Goal: Information Seeking & Learning: Learn about a topic

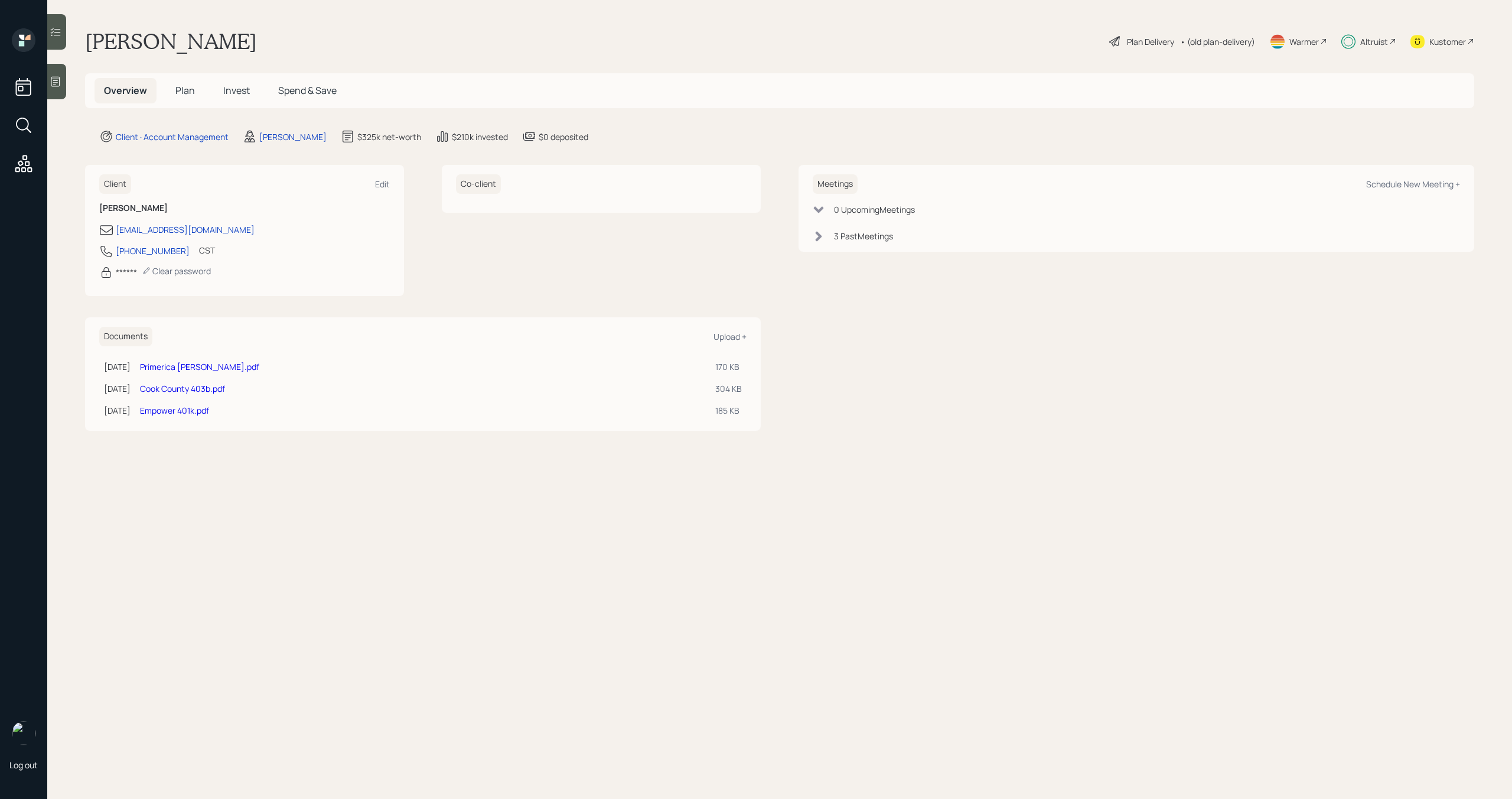
click at [186, 91] on span "Plan" at bounding box center [185, 90] width 20 height 13
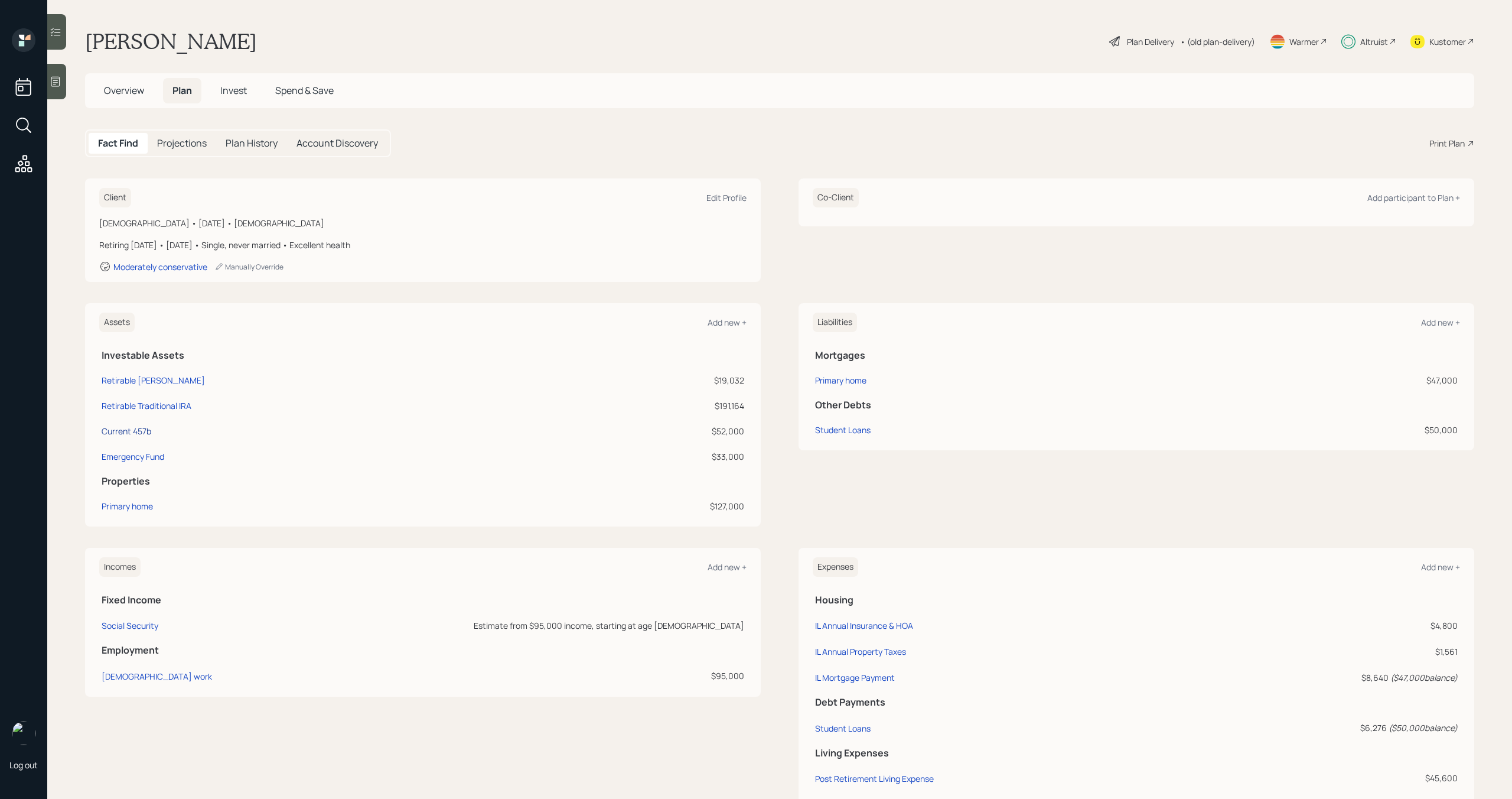
click at [121, 435] on div "Current 457b" at bounding box center [127, 431] width 50 height 12
select select "state_local_government_sponsored"
select select "balanced"
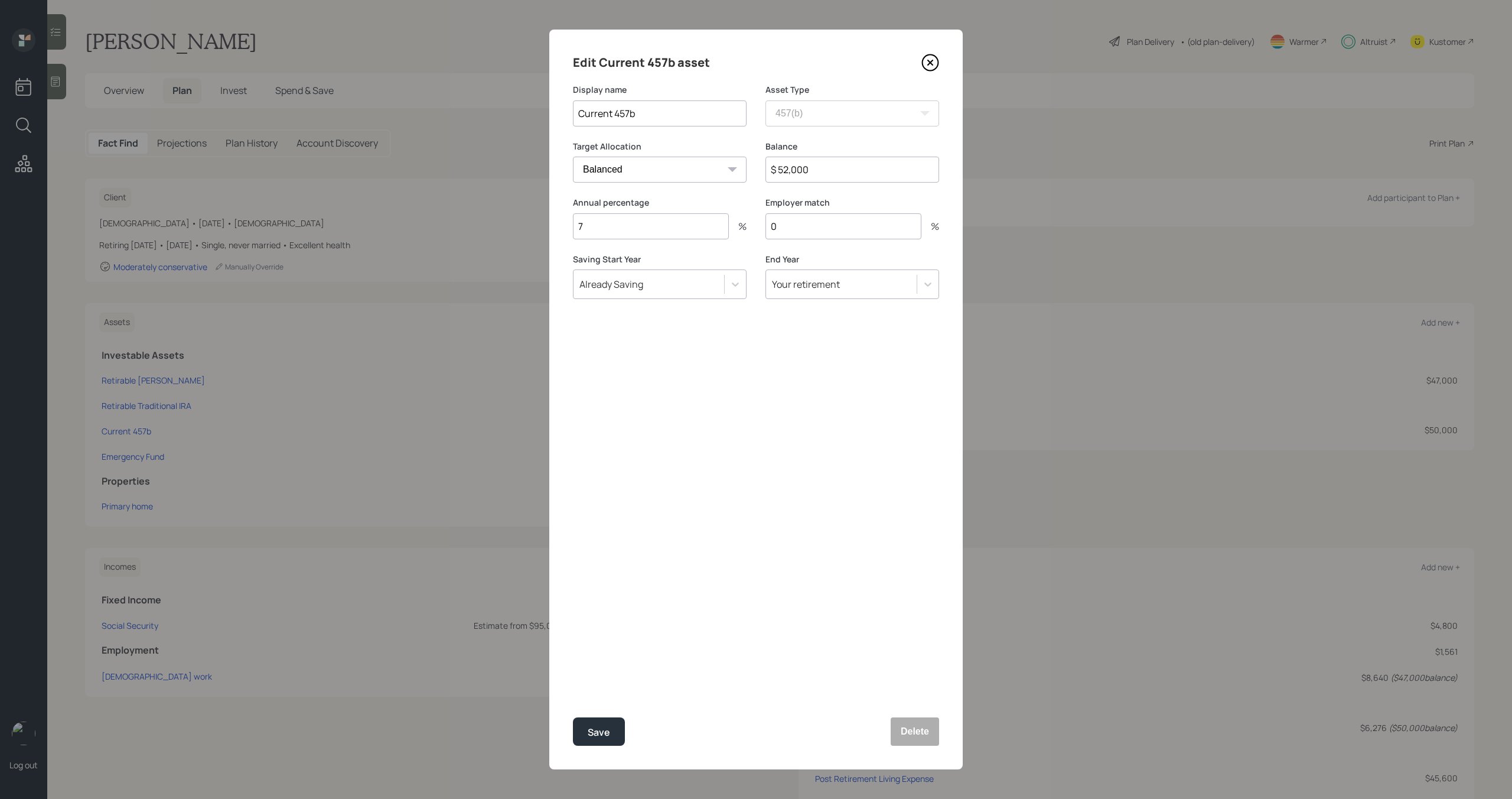
click at [930, 67] on icon at bounding box center [930, 62] width 18 height 18
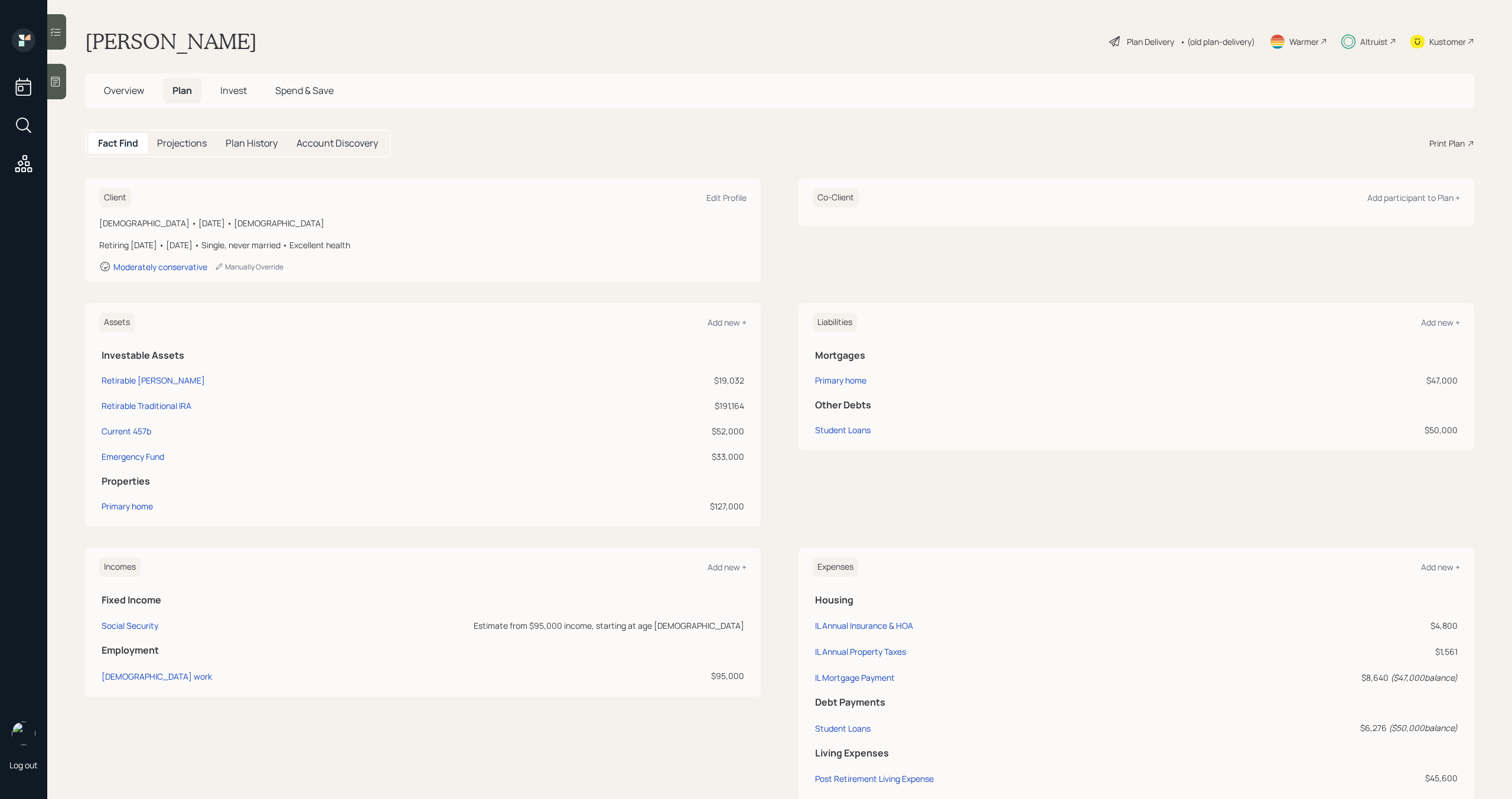
click at [1362, 40] on div "Altruist" at bounding box center [1374, 41] width 28 height 12
click at [1127, 39] on div "Plan Delivery" at bounding box center [1150, 41] width 47 height 12
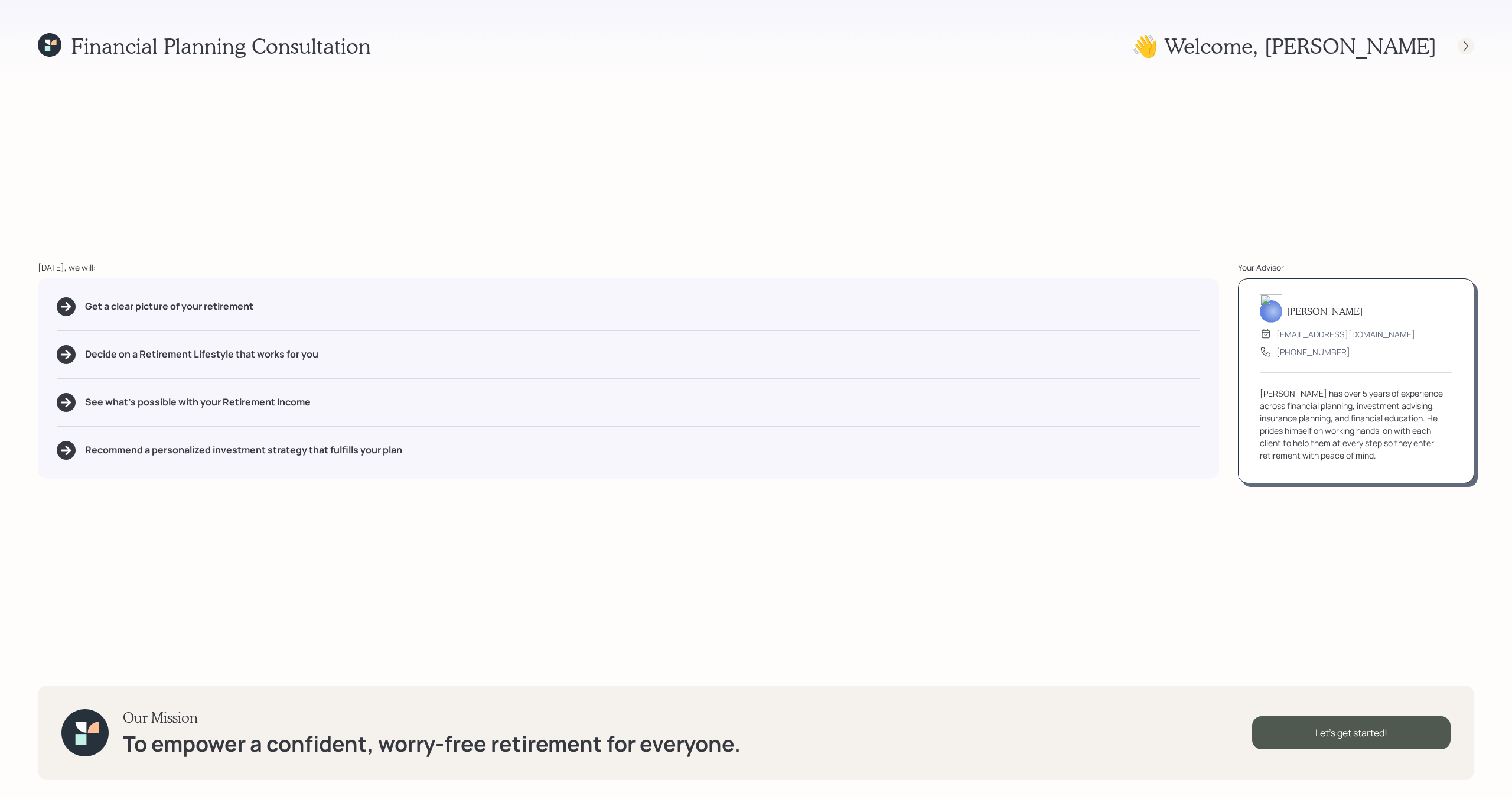
click at [1464, 47] on icon at bounding box center [1466, 46] width 12 height 12
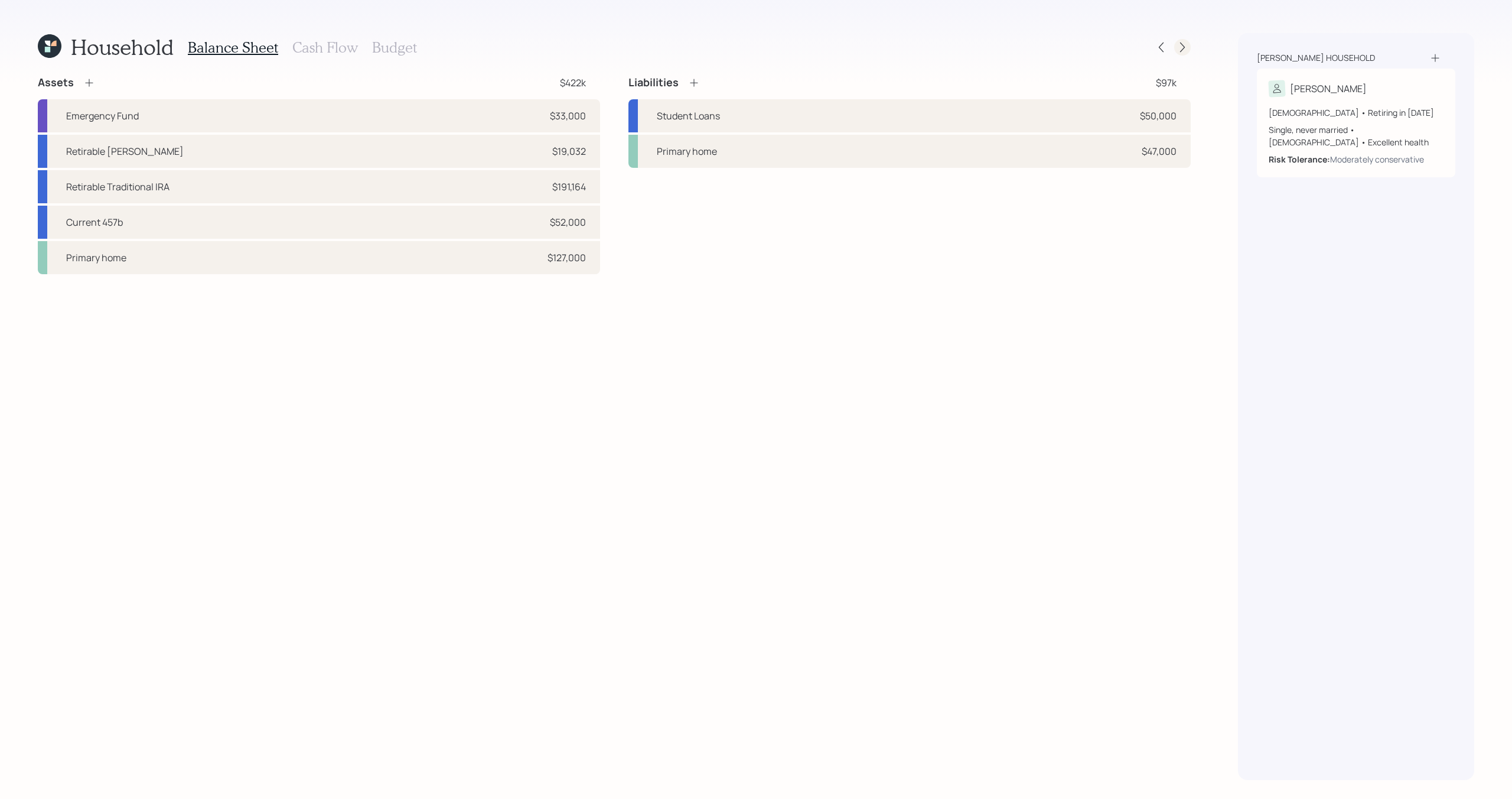
click at [1174, 44] on div at bounding box center [1182, 47] width 17 height 17
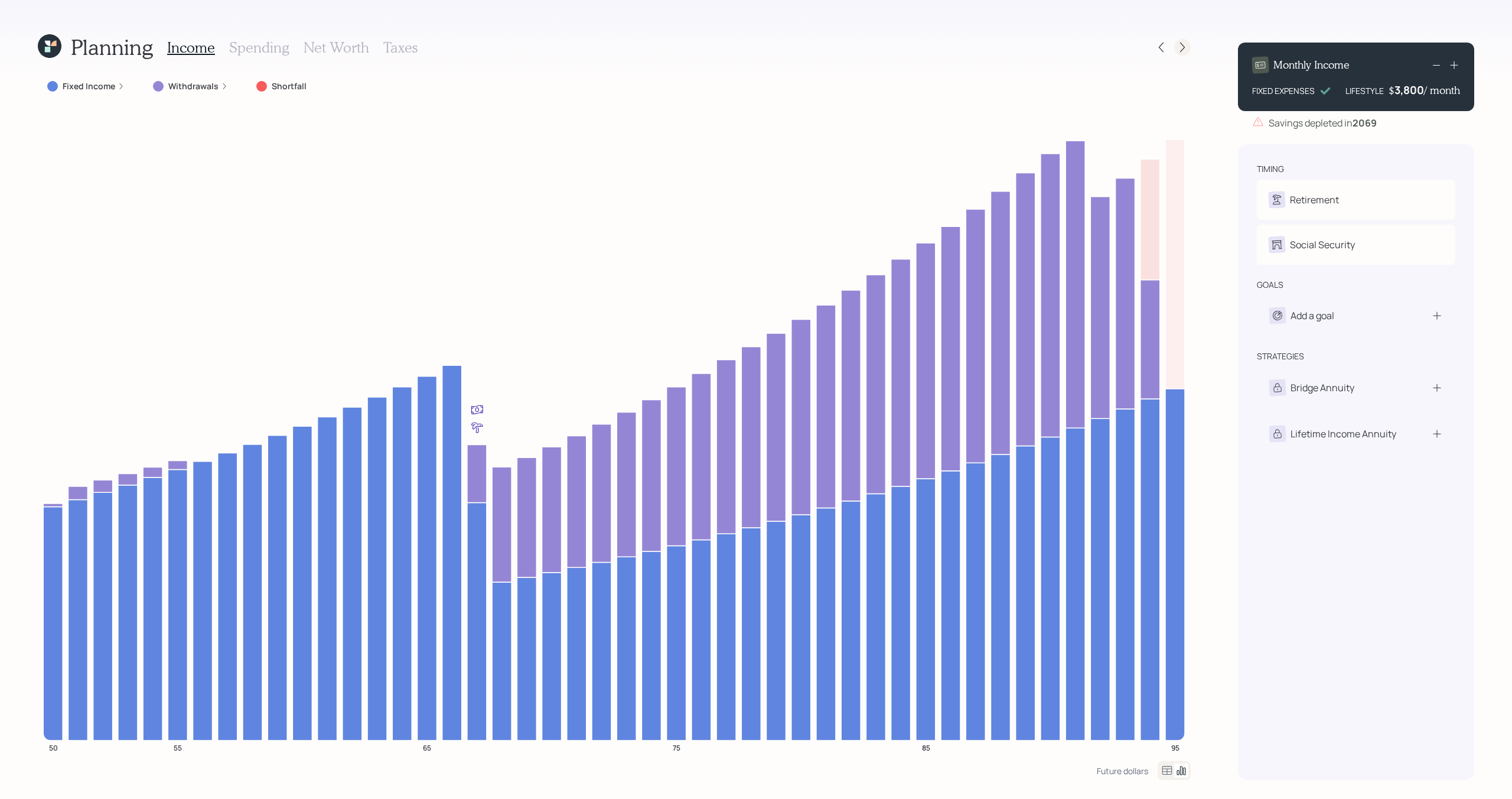
click at [1180, 44] on icon at bounding box center [1182, 47] width 12 height 12
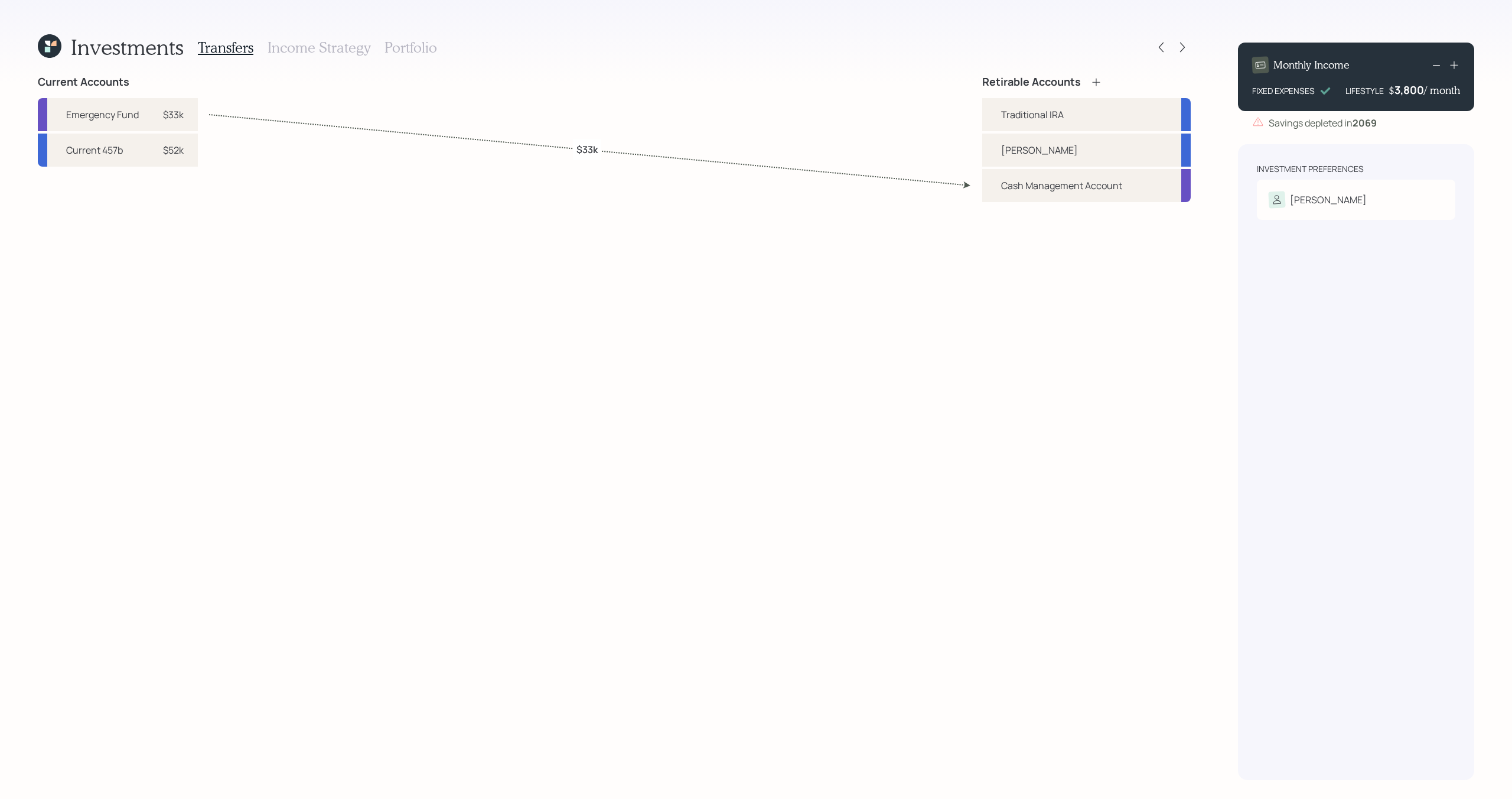
click at [1180, 44] on icon at bounding box center [1182, 47] width 12 height 12
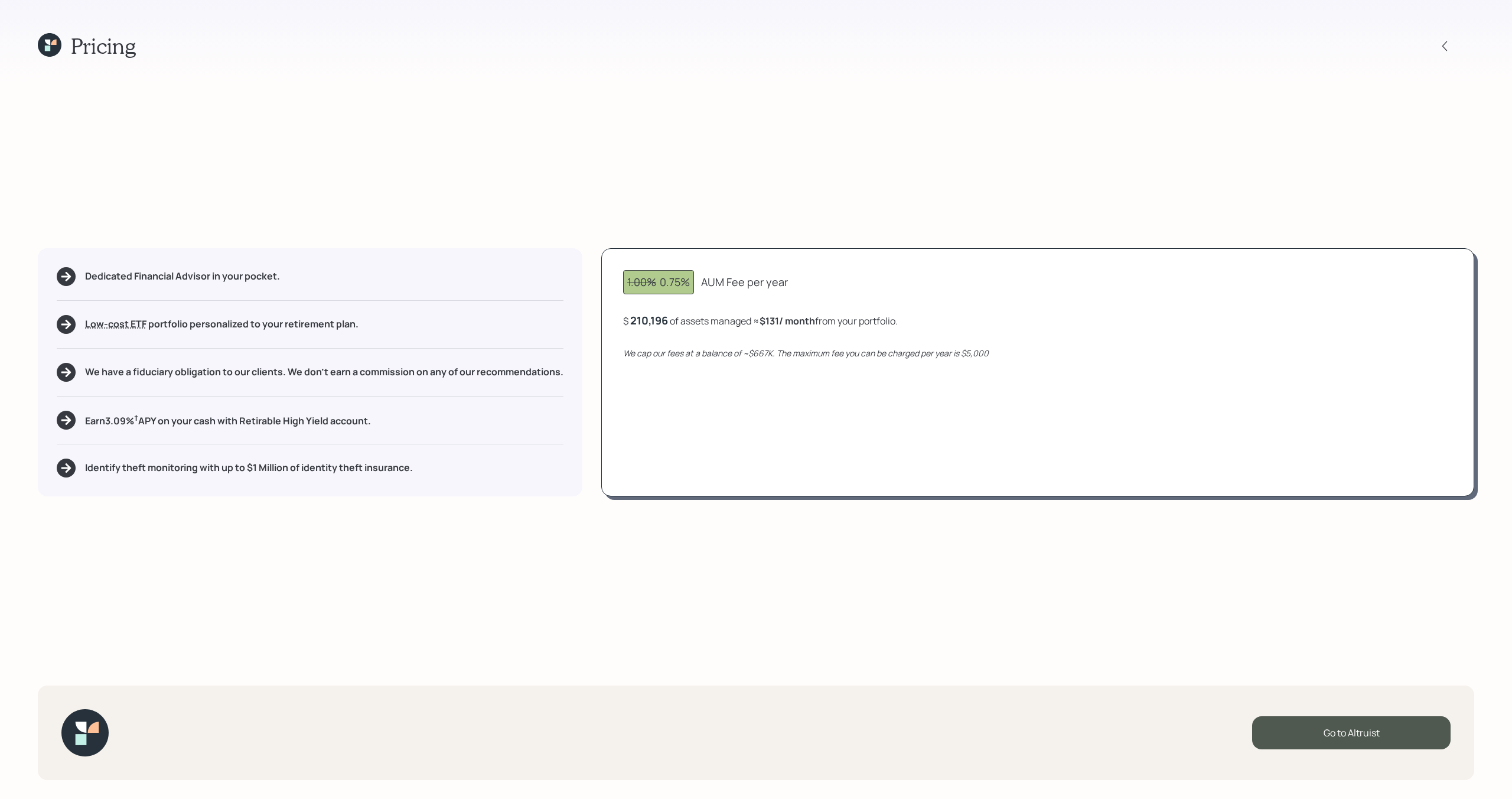
click at [1443, 54] on div "Pricing" at bounding box center [756, 45] width 1436 height 26
click at [1443, 46] on icon at bounding box center [1445, 46] width 12 height 12
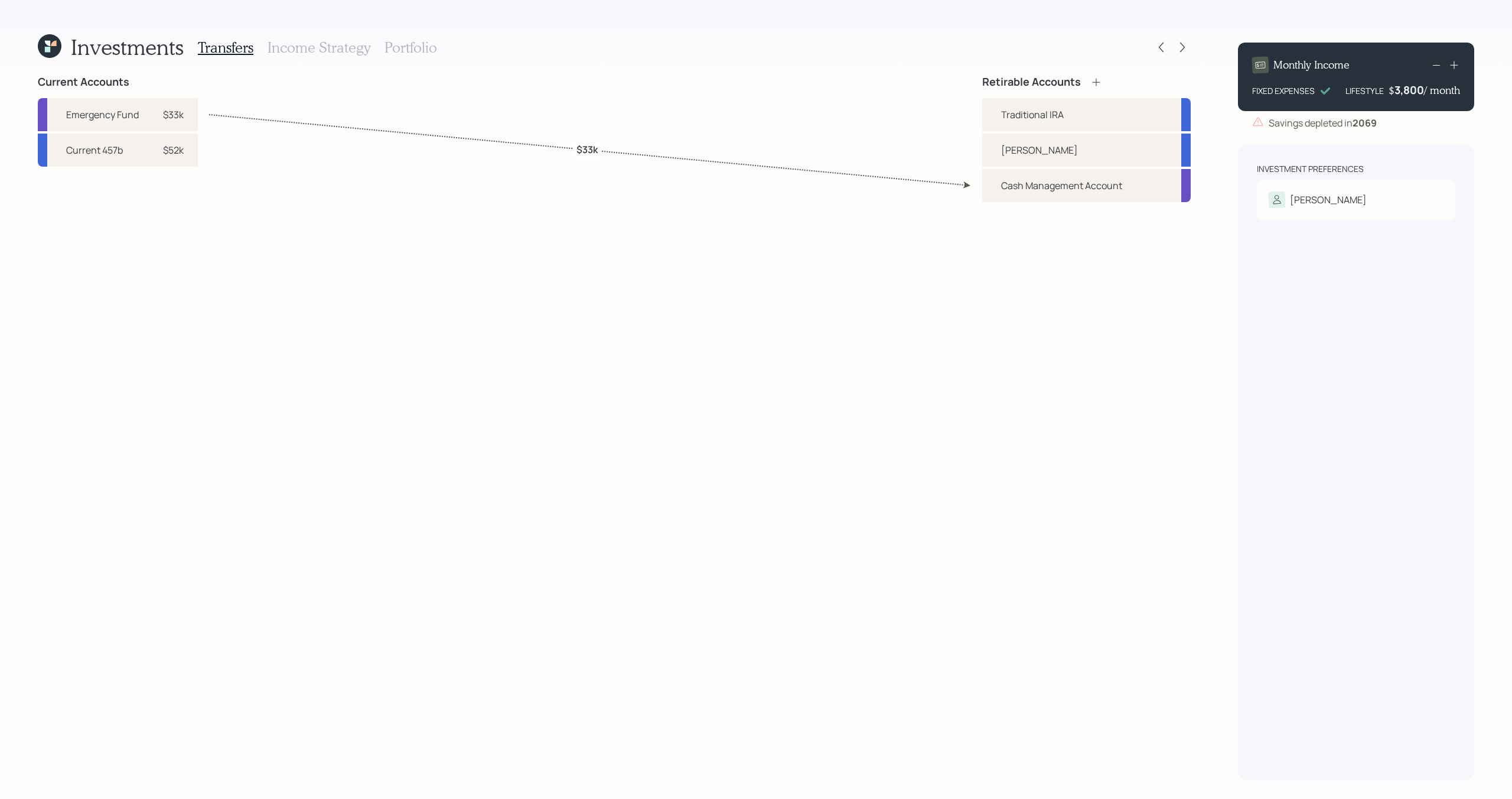
click at [351, 54] on h3 "Income Strategy" at bounding box center [319, 47] width 103 height 17
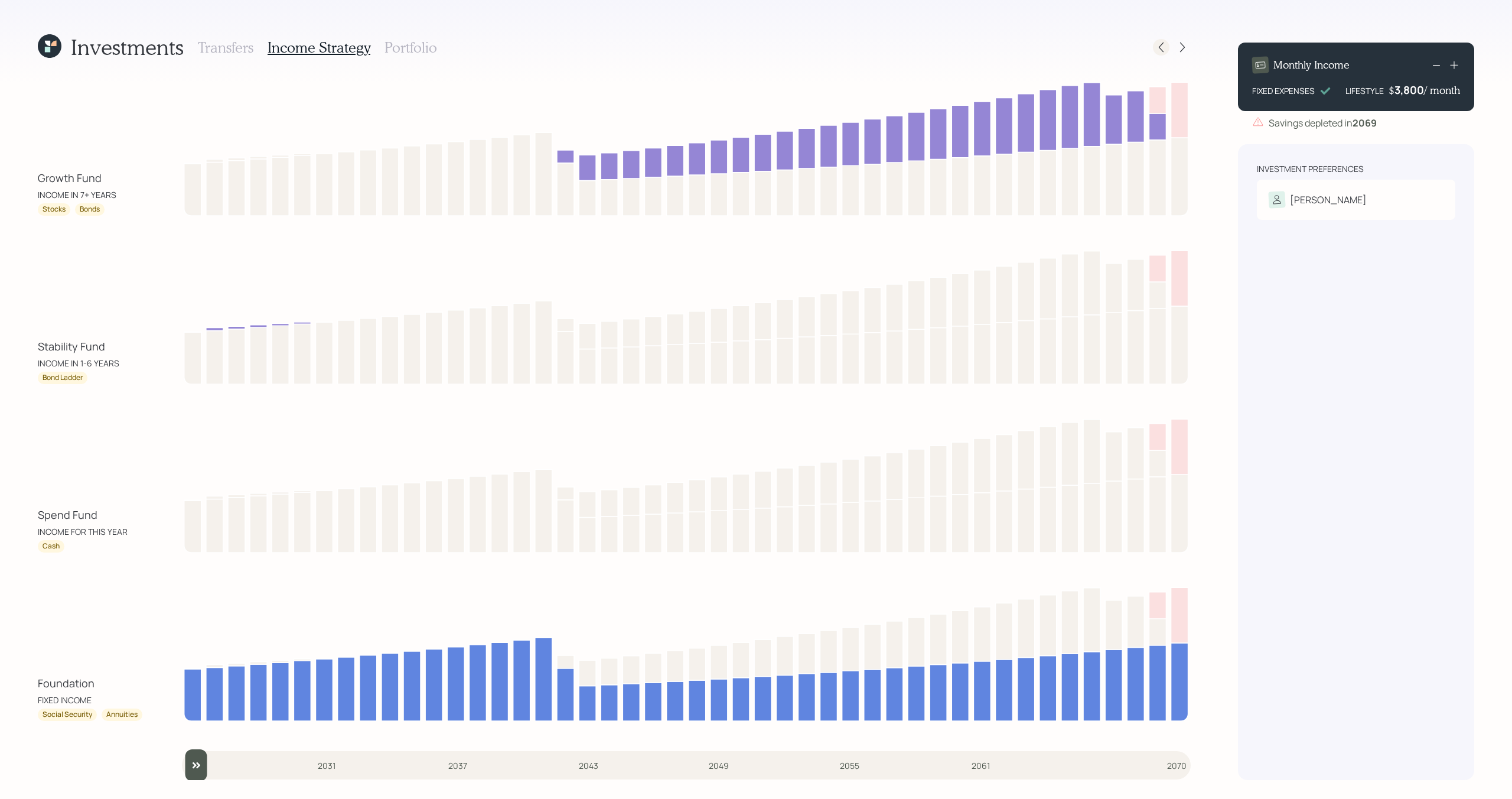
click at [1164, 51] on icon at bounding box center [1161, 47] width 12 height 12
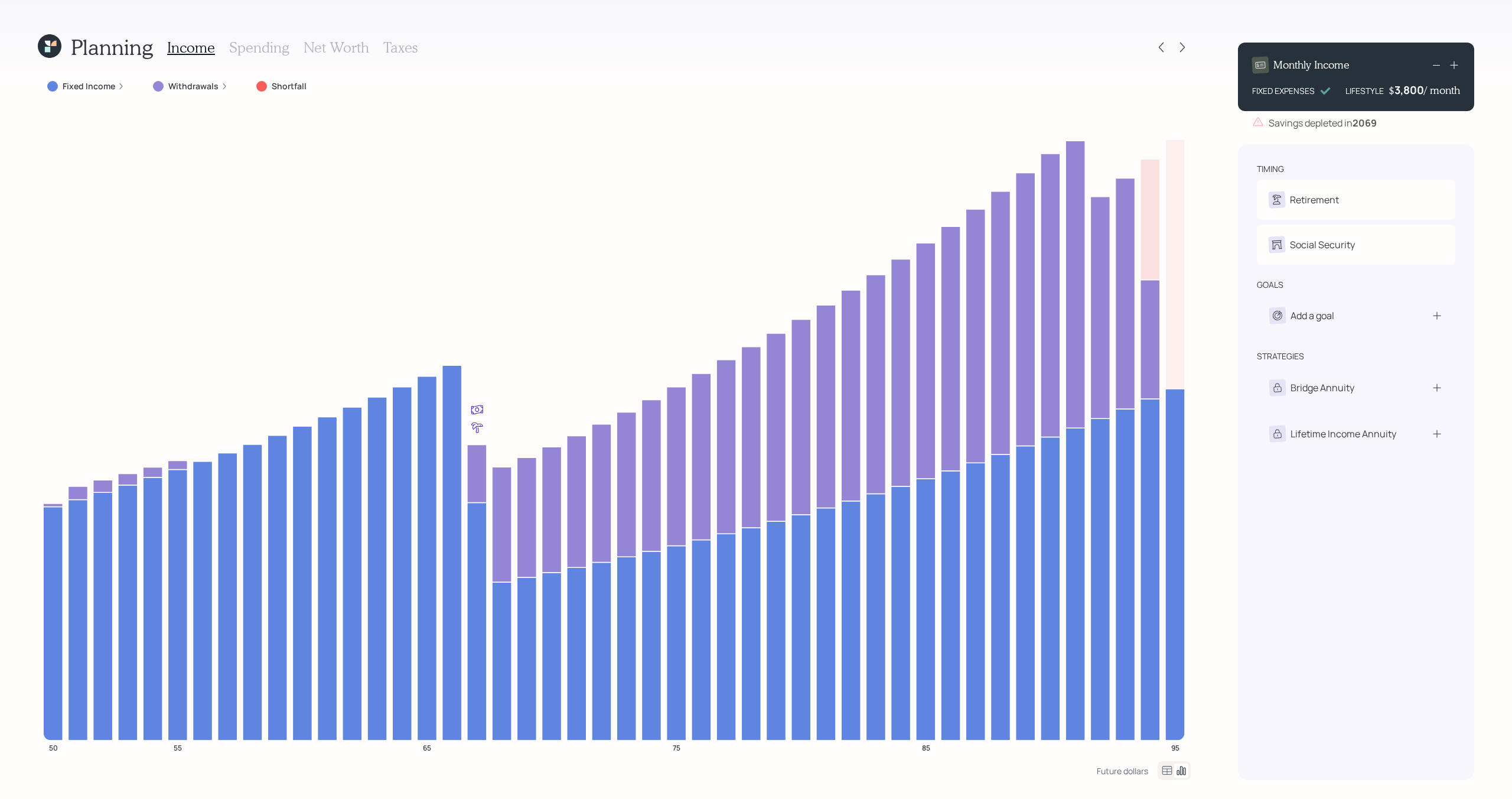
click at [386, 54] on h3 "Taxes" at bounding box center [400, 47] width 34 height 17
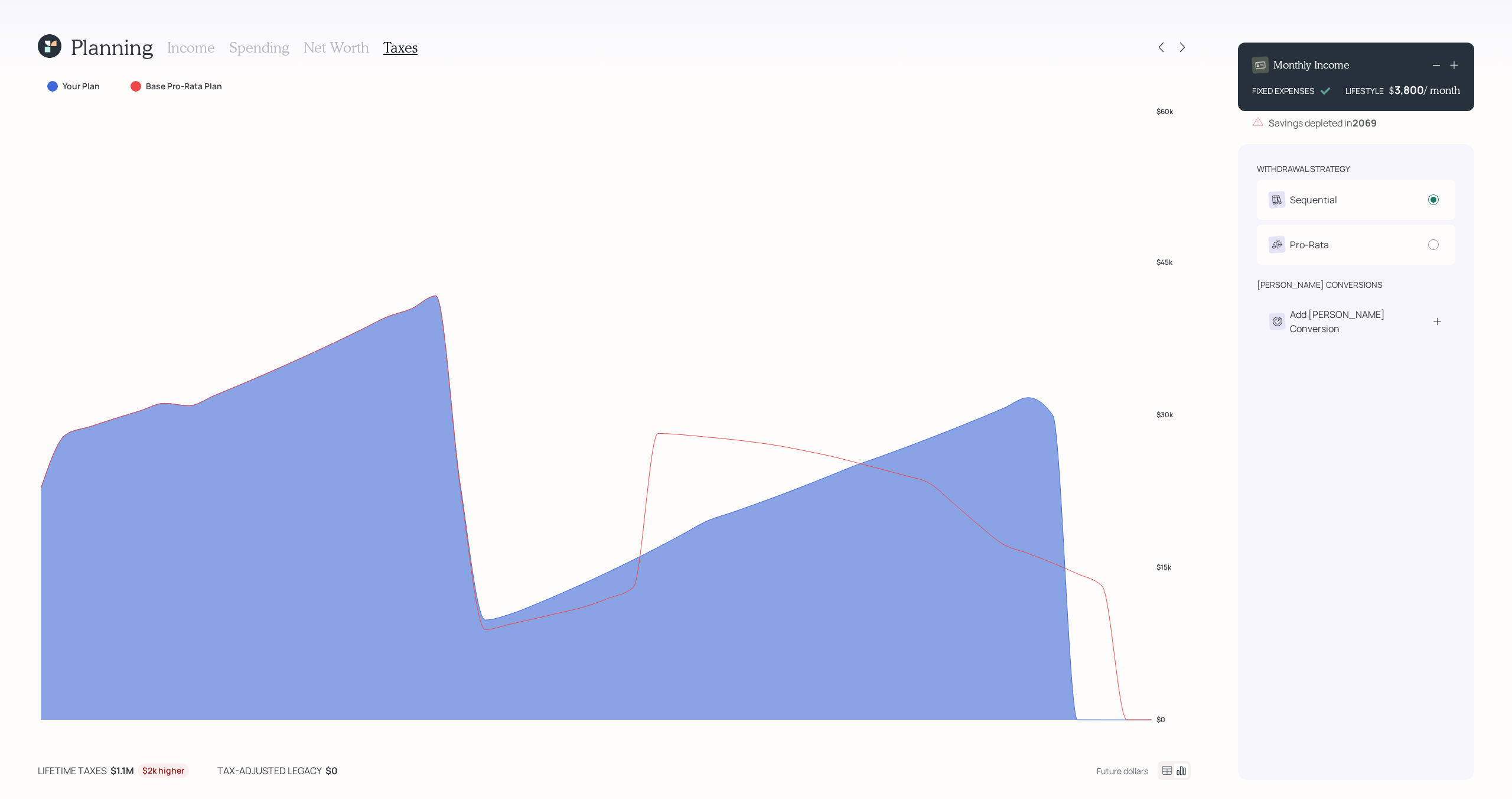
click at [193, 45] on h3 "Income" at bounding box center [191, 47] width 48 height 17
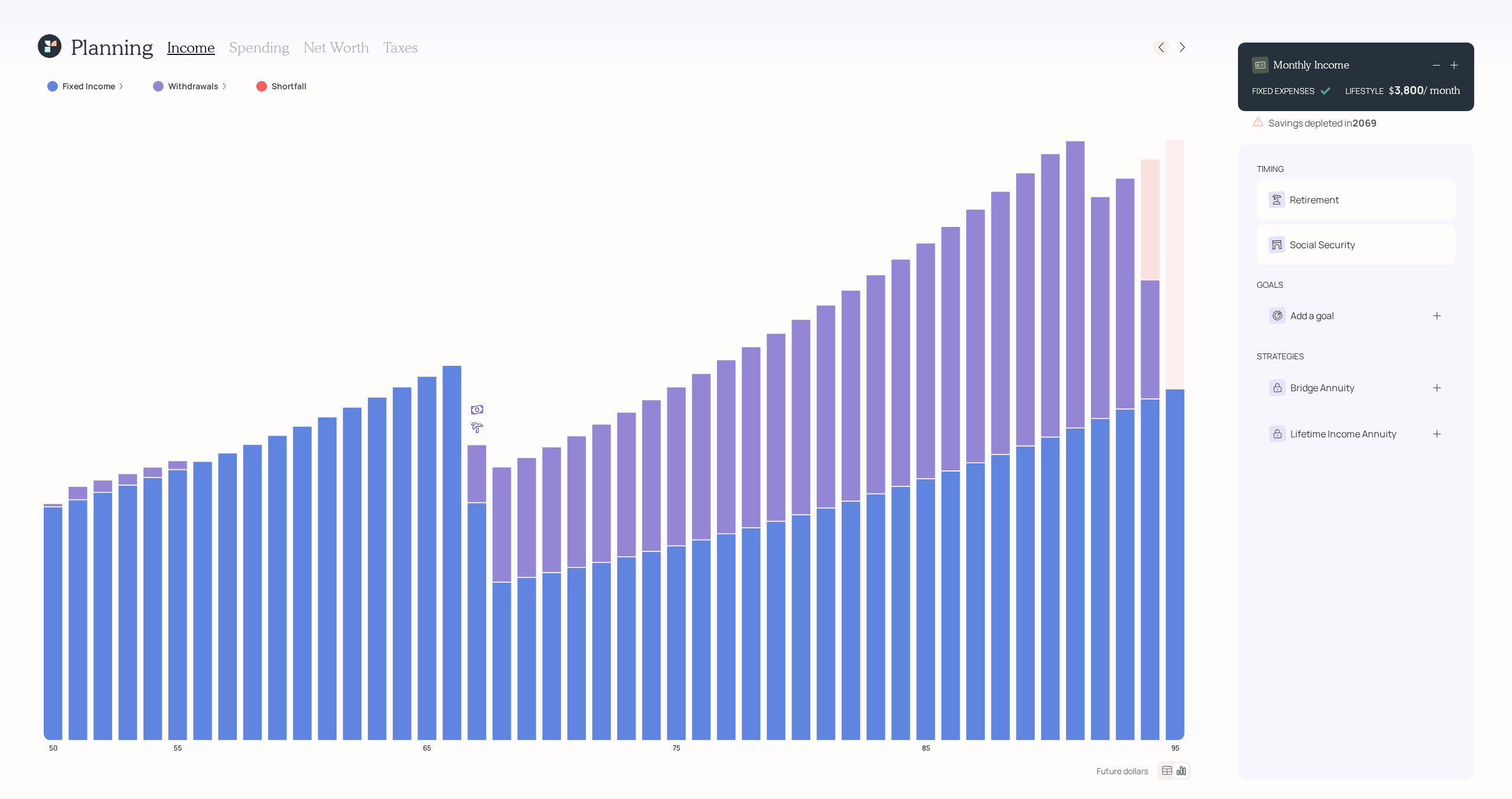
click at [1160, 54] on div at bounding box center [1161, 47] width 17 height 17
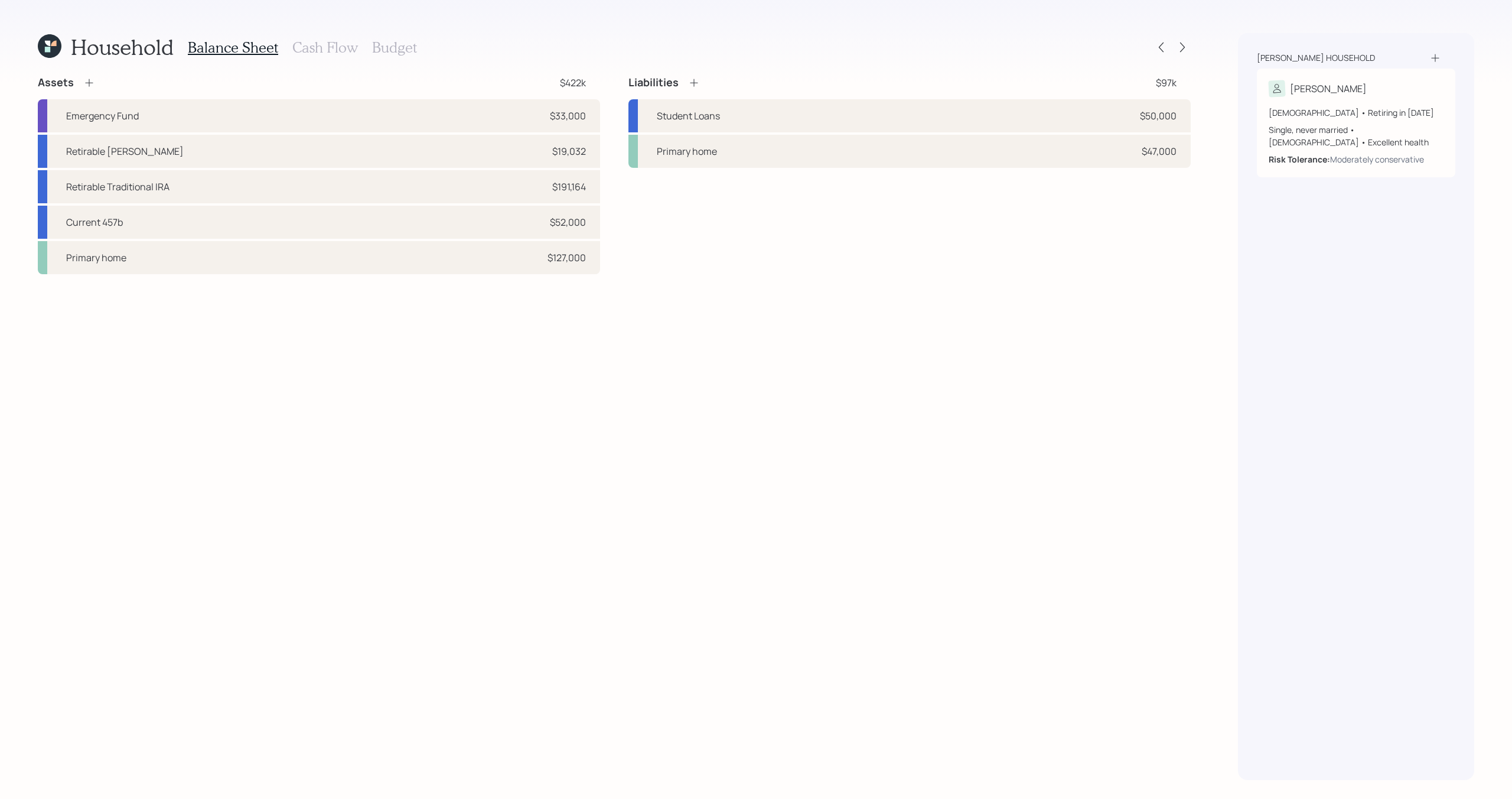
click at [313, 48] on h3 "Cash Flow" at bounding box center [325, 47] width 65 height 17
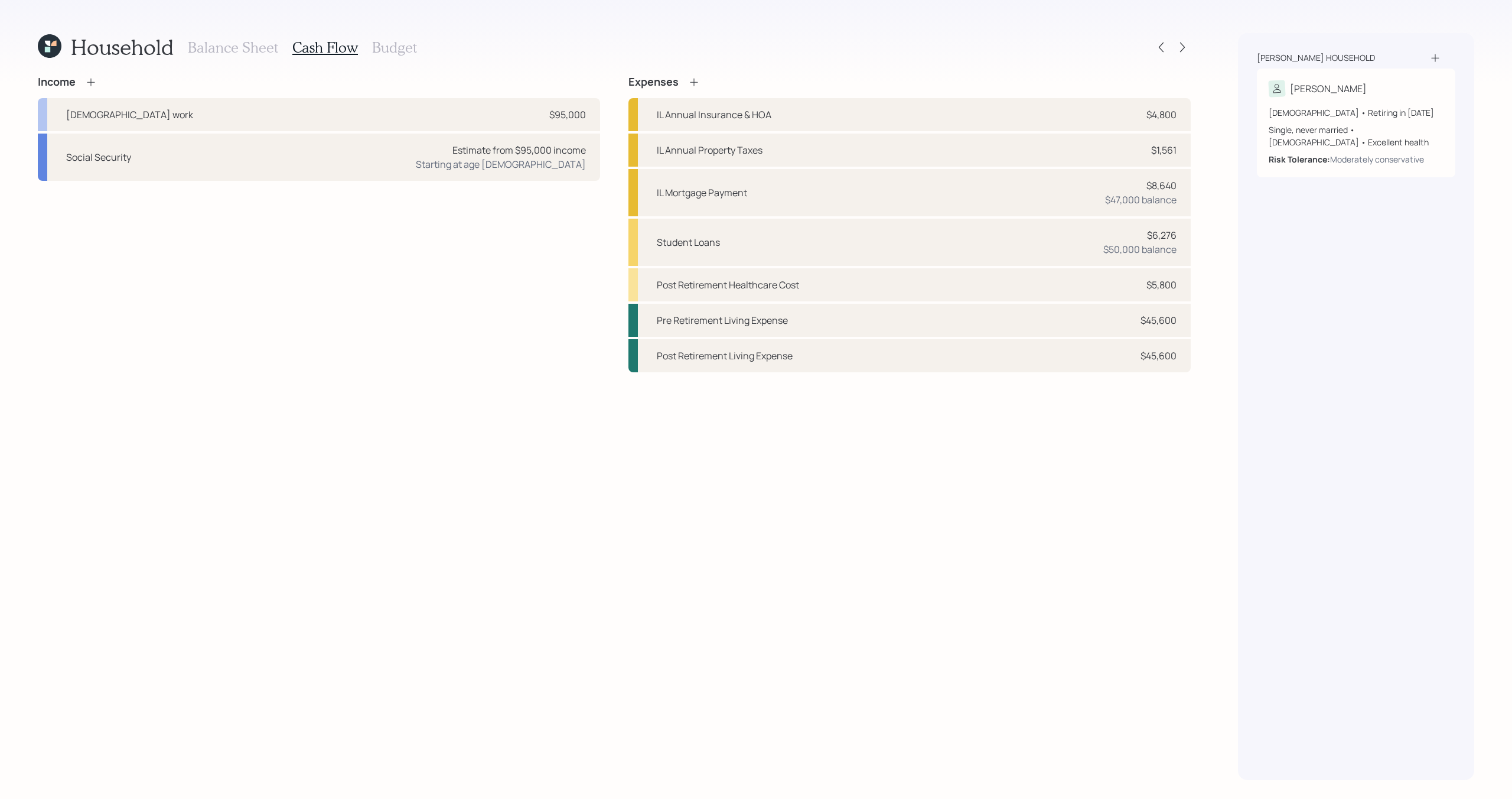
click at [258, 53] on h3 "Balance Sheet" at bounding box center [232, 47] width 90 height 17
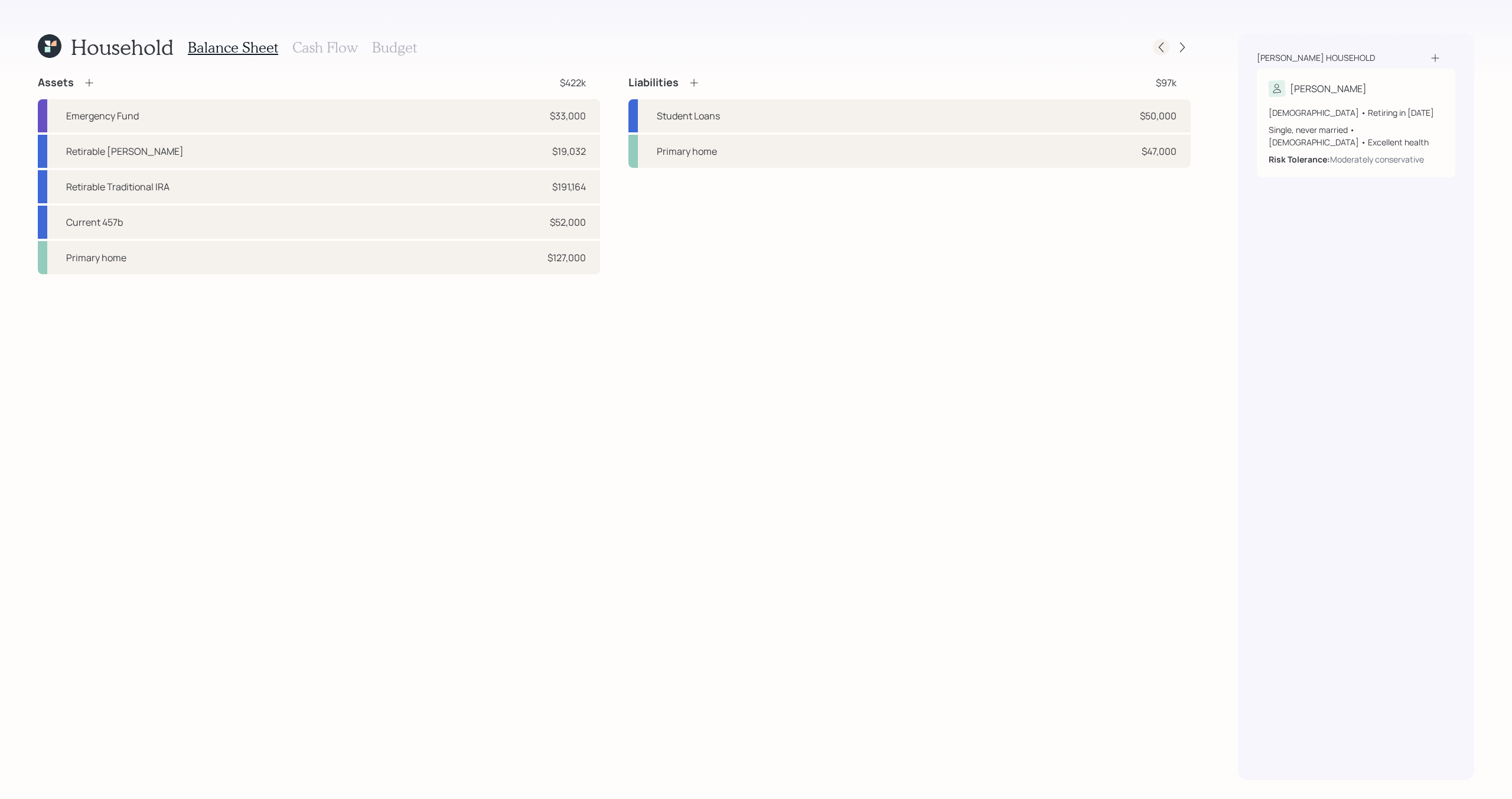
click at [1164, 44] on icon at bounding box center [1161, 47] width 12 height 12
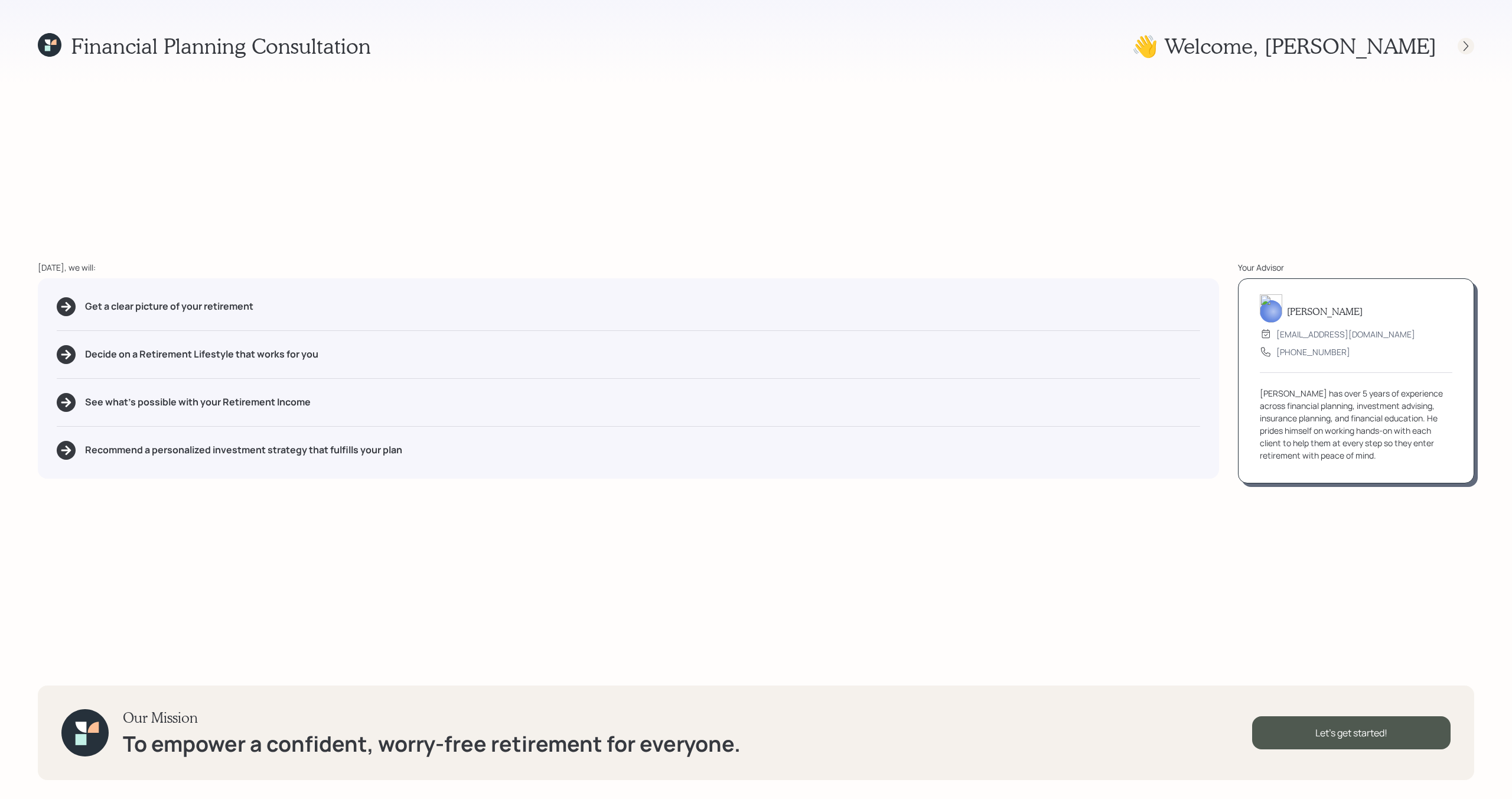
click at [1469, 48] on icon at bounding box center [1466, 46] width 12 height 12
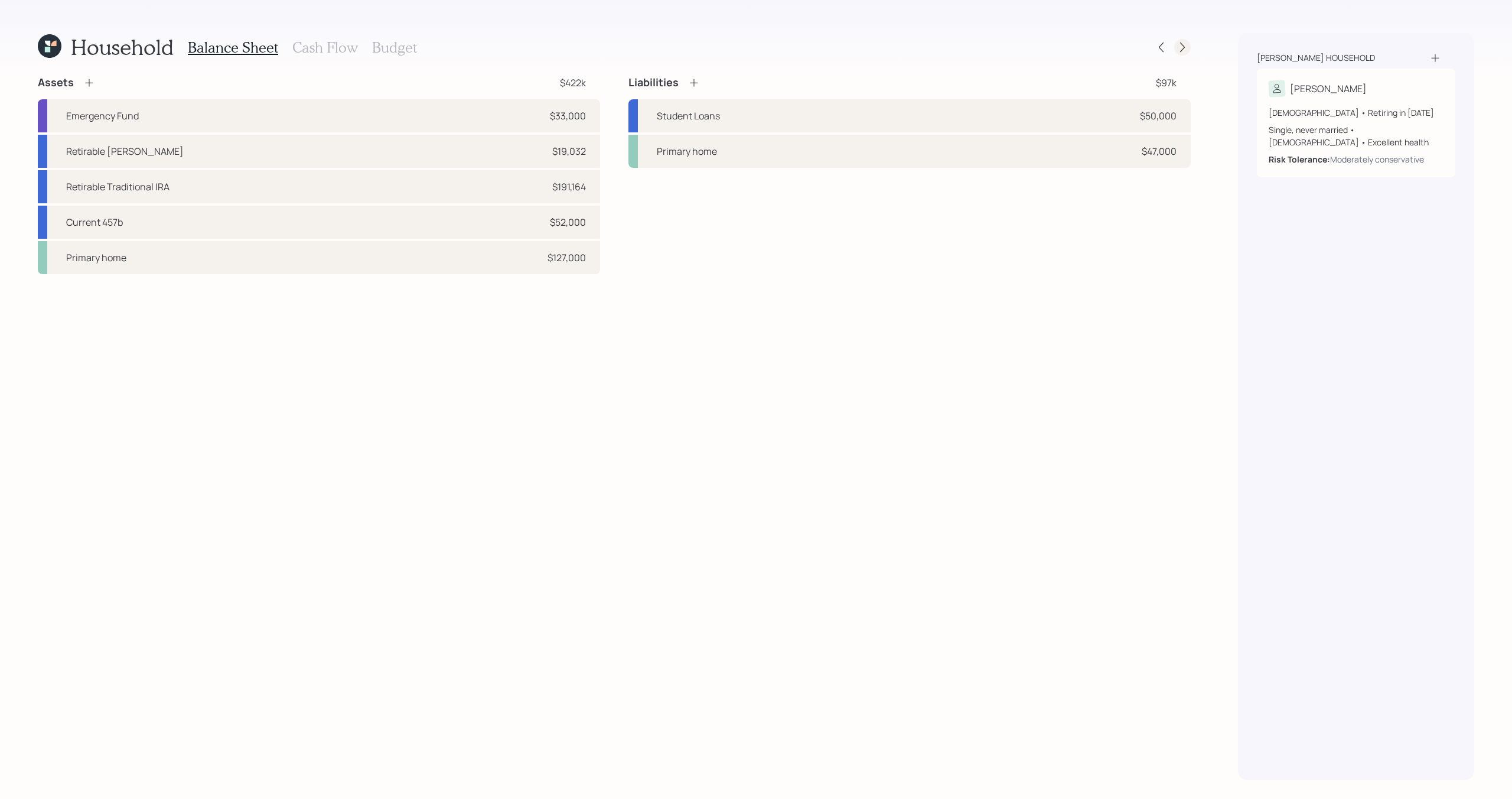
click at [1182, 54] on div at bounding box center [1182, 47] width 17 height 17
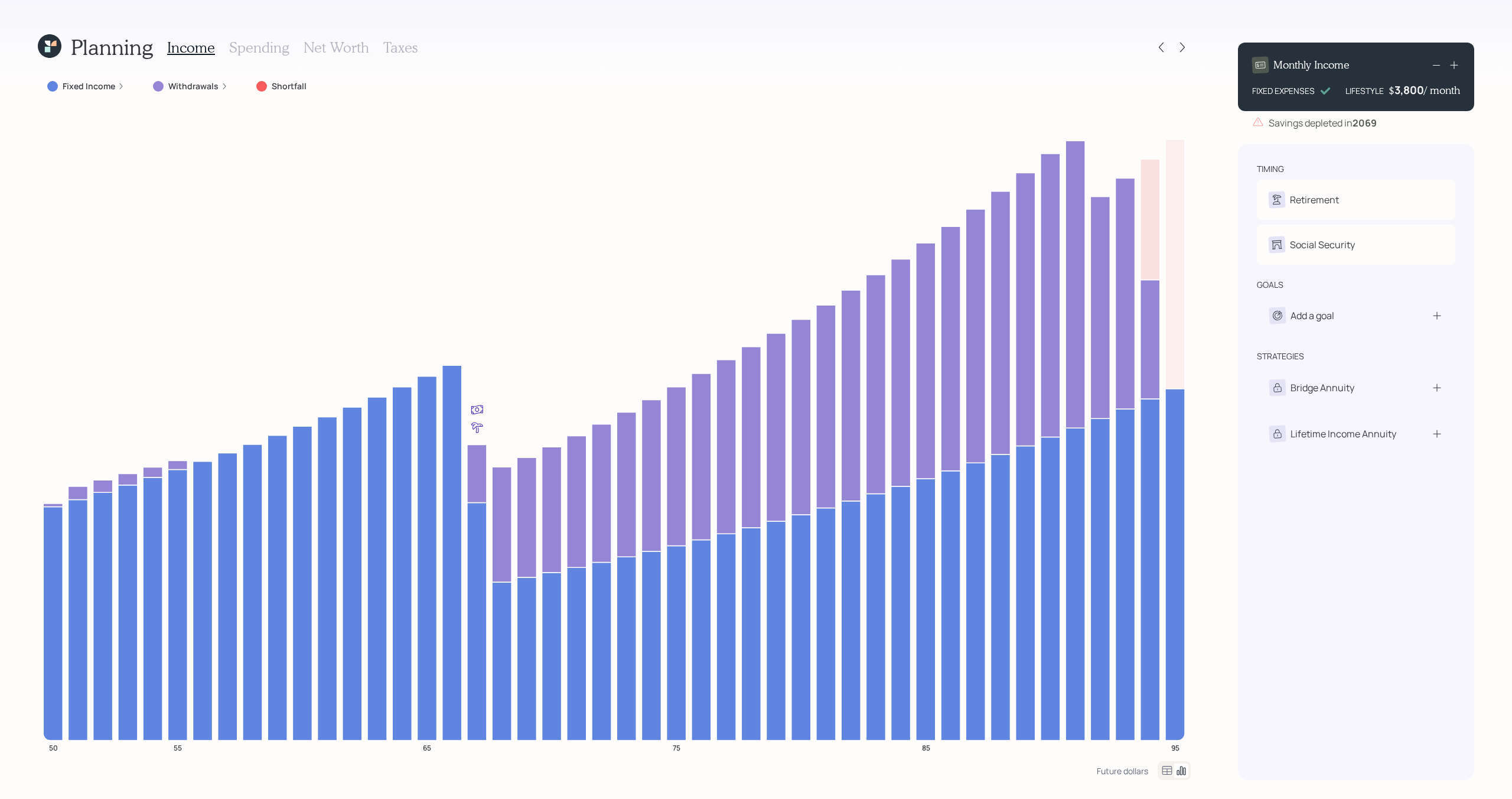
click at [1182, 54] on div at bounding box center [1182, 47] width 17 height 17
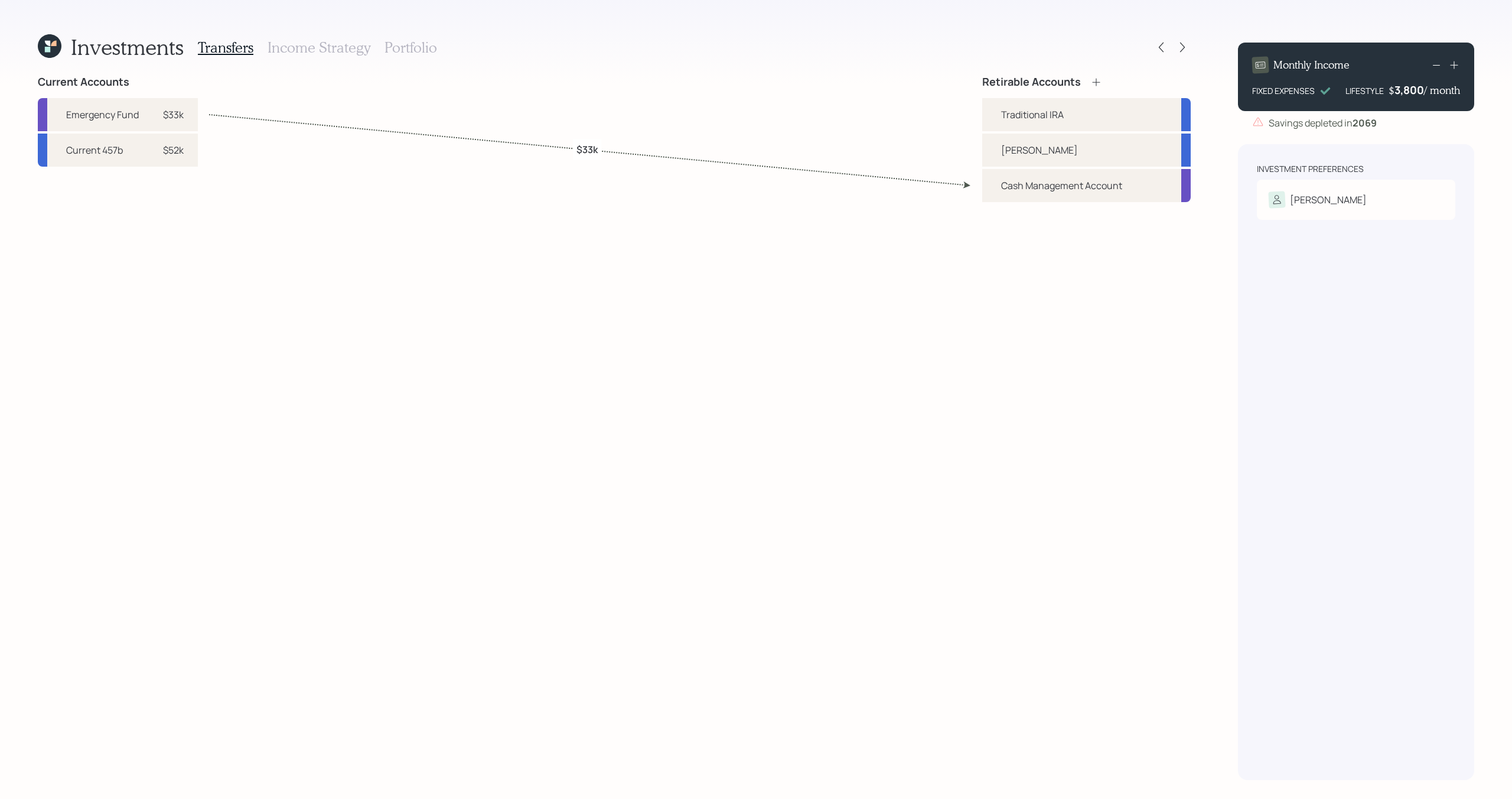
click at [323, 55] on h3 "Income Strategy" at bounding box center [319, 47] width 103 height 17
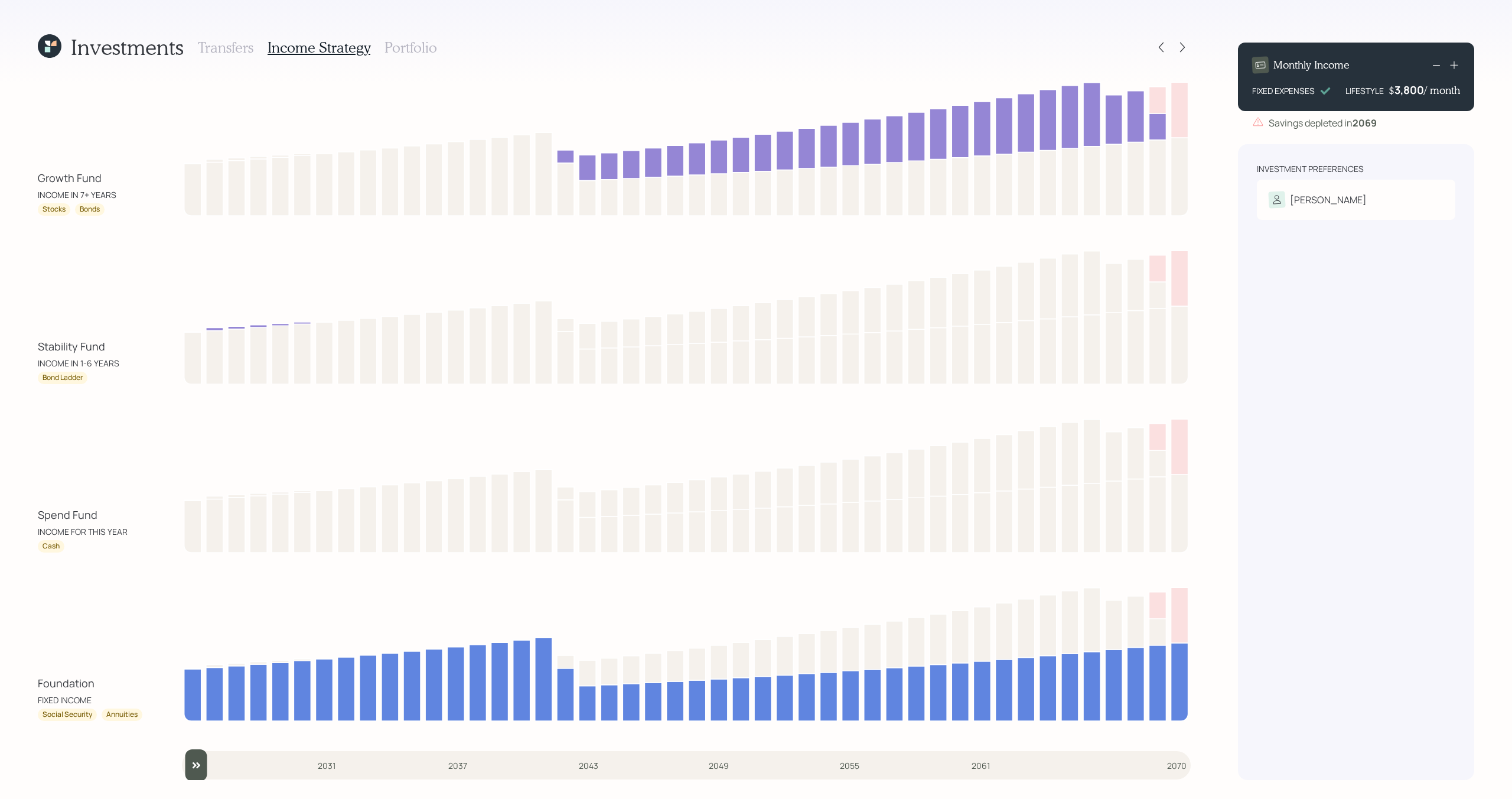
click at [402, 53] on h3 "Portfolio" at bounding box center [411, 47] width 53 height 17
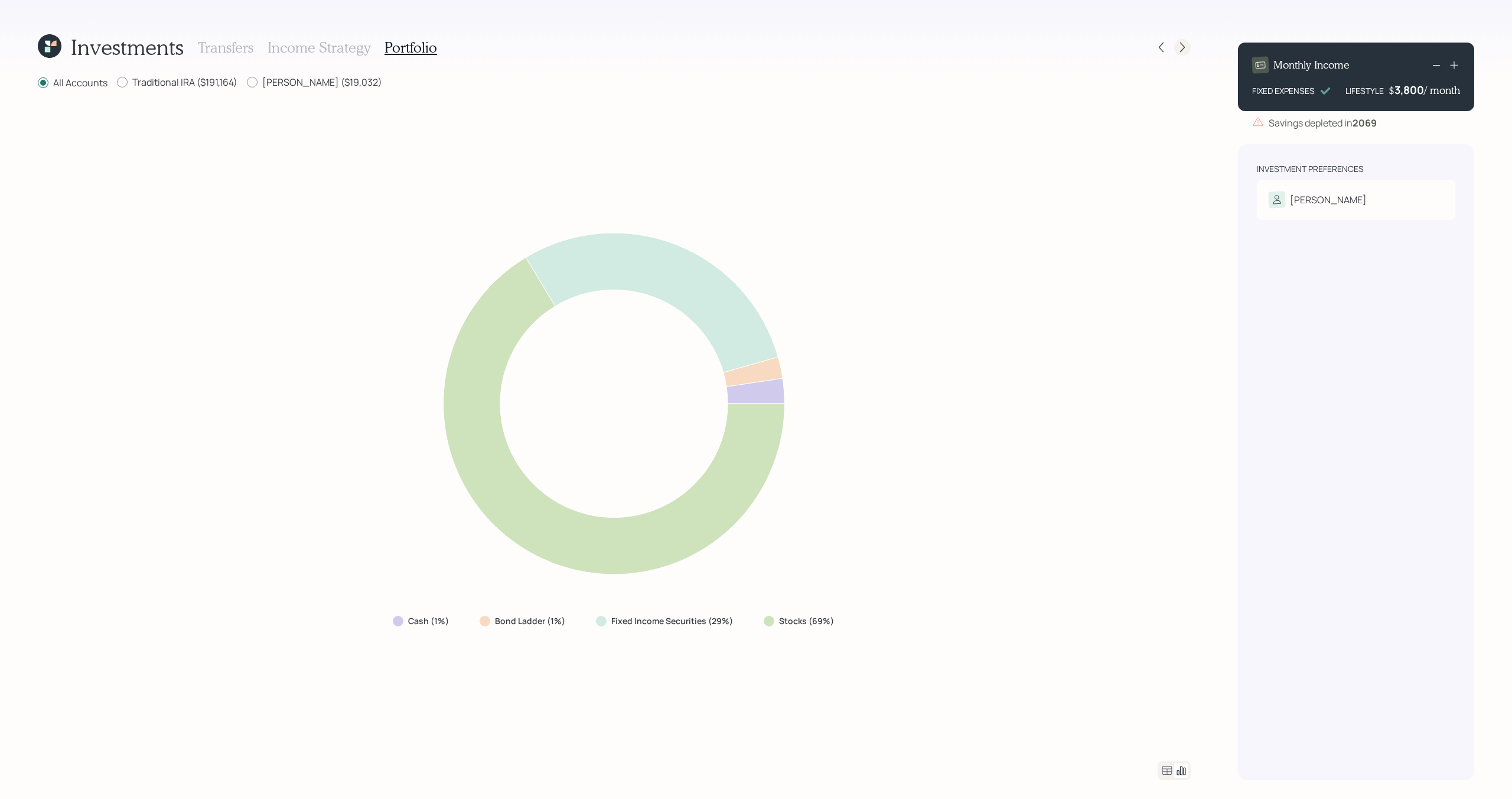
click at [1182, 47] on icon at bounding box center [1182, 47] width 12 height 12
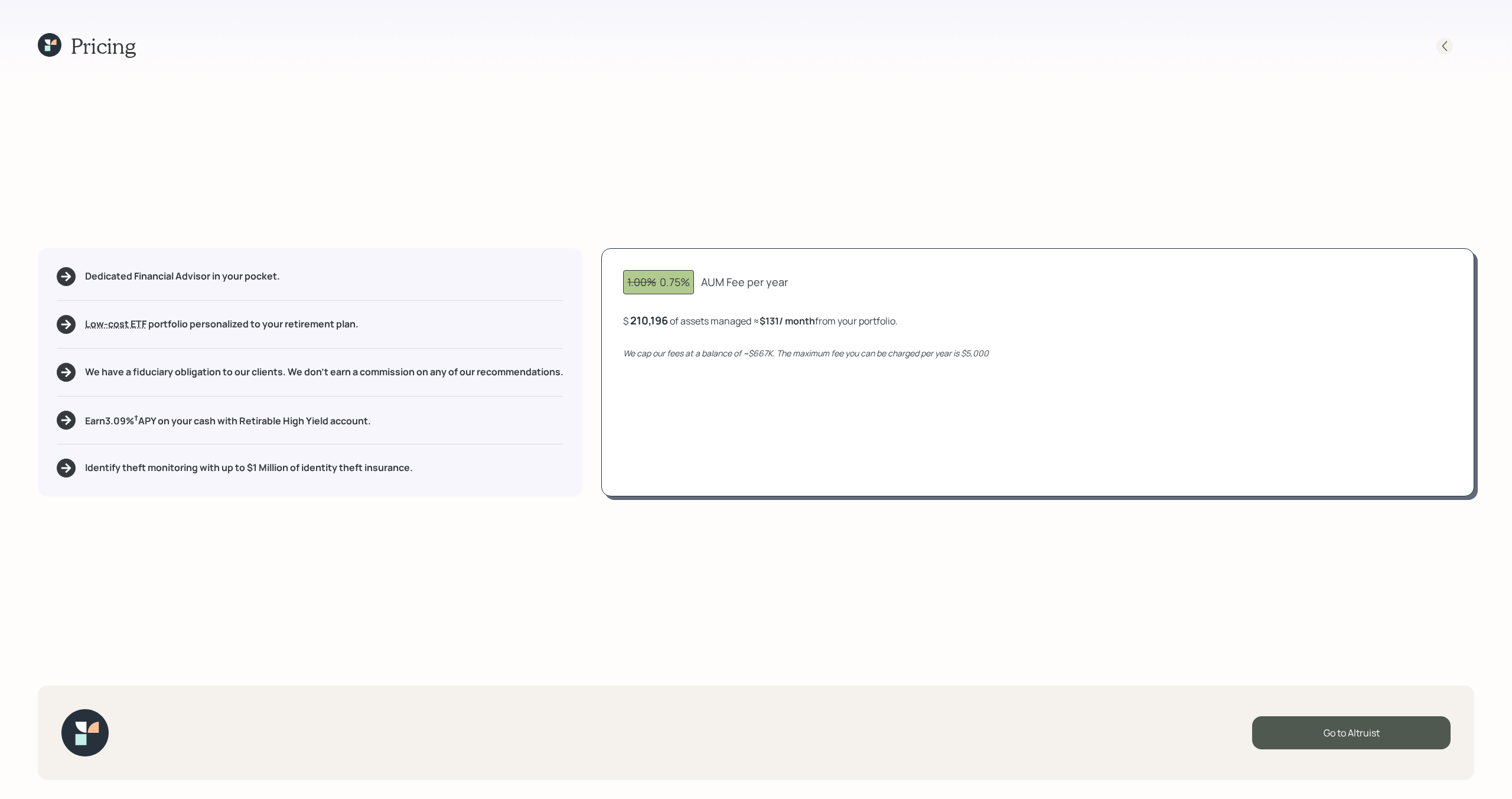
click at [1444, 48] on icon at bounding box center [1445, 46] width 12 height 12
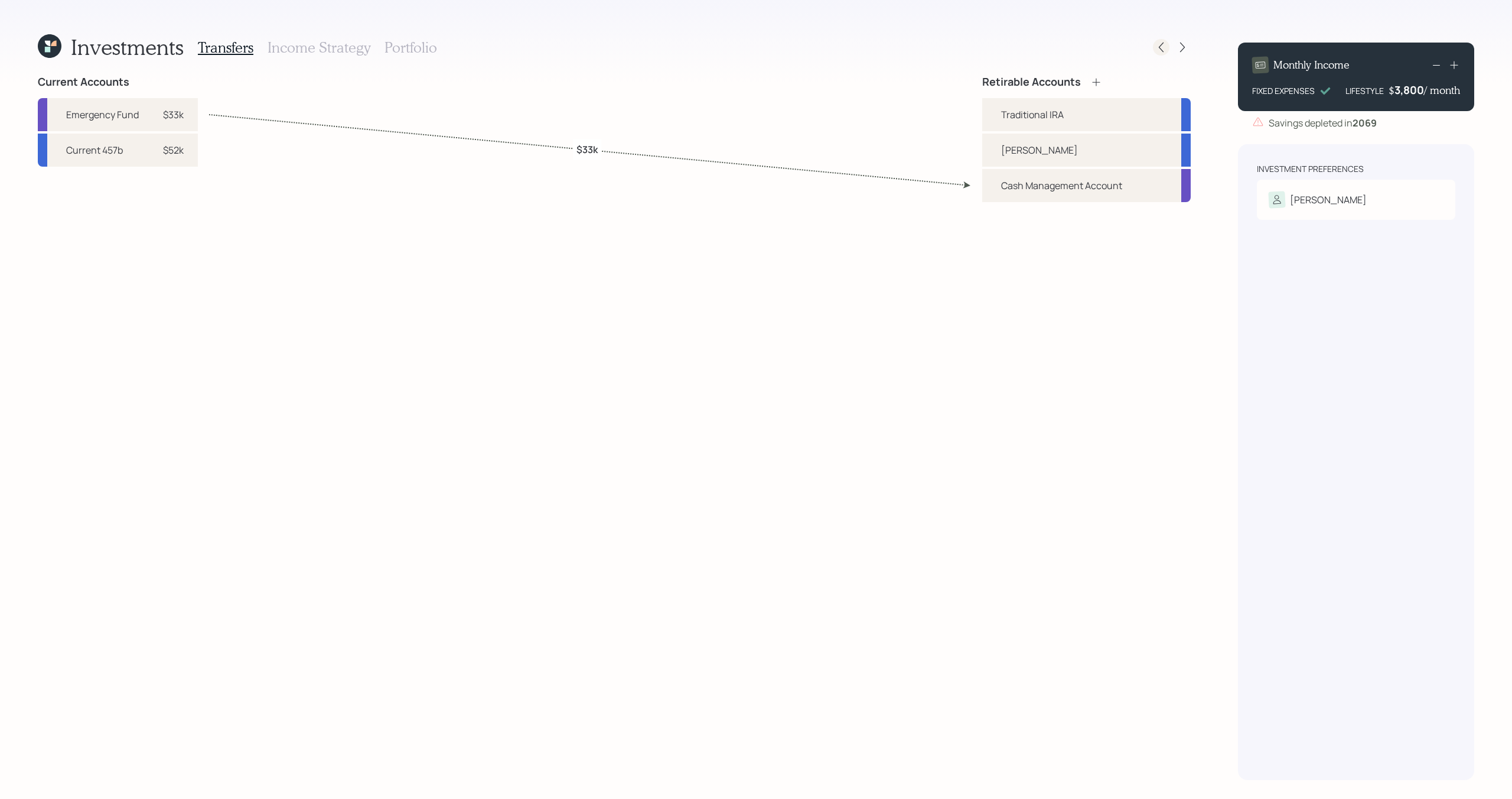
click at [1156, 45] on icon at bounding box center [1161, 47] width 12 height 12
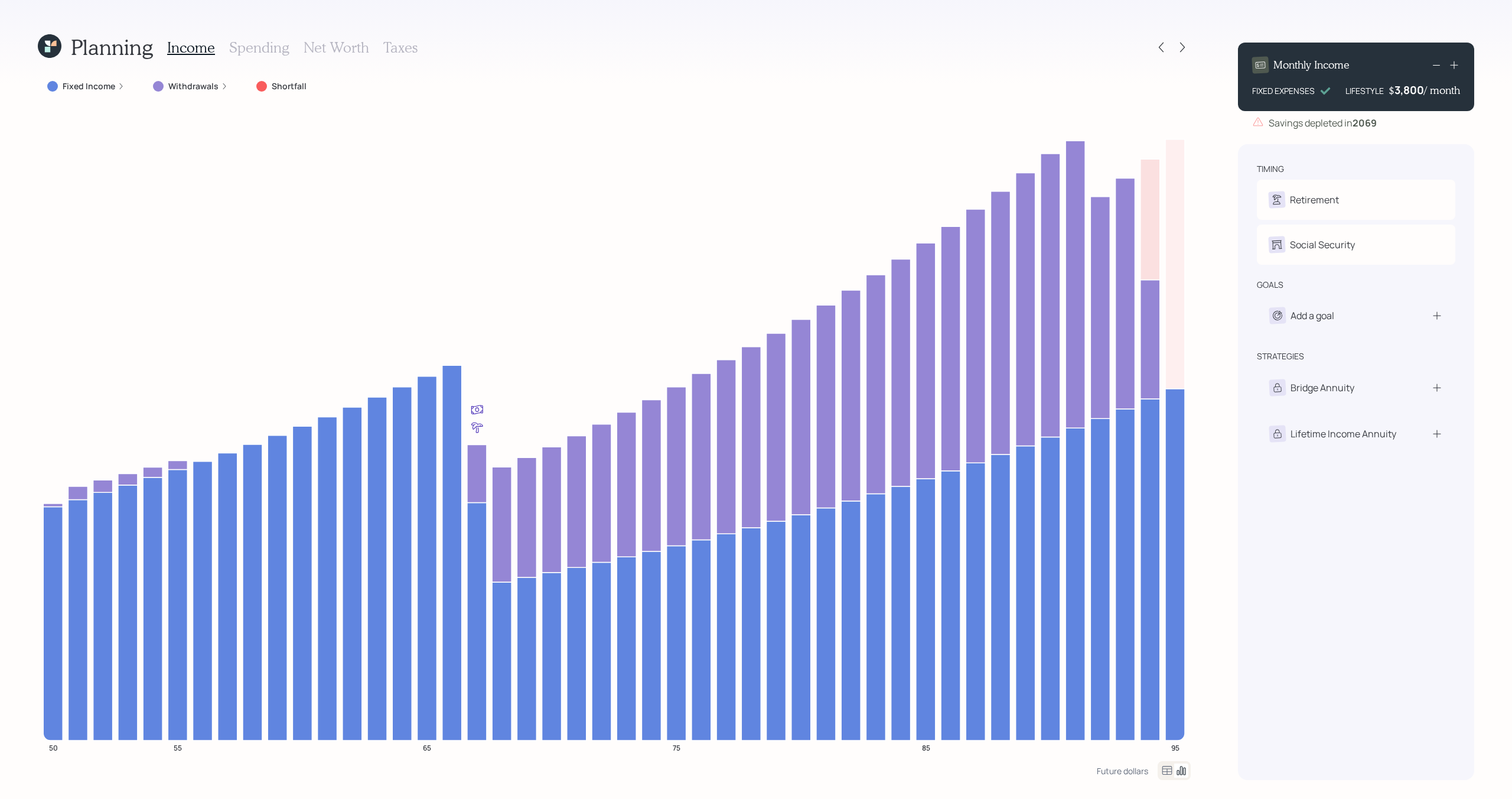
click at [254, 51] on h3 "Spending" at bounding box center [259, 47] width 60 height 17
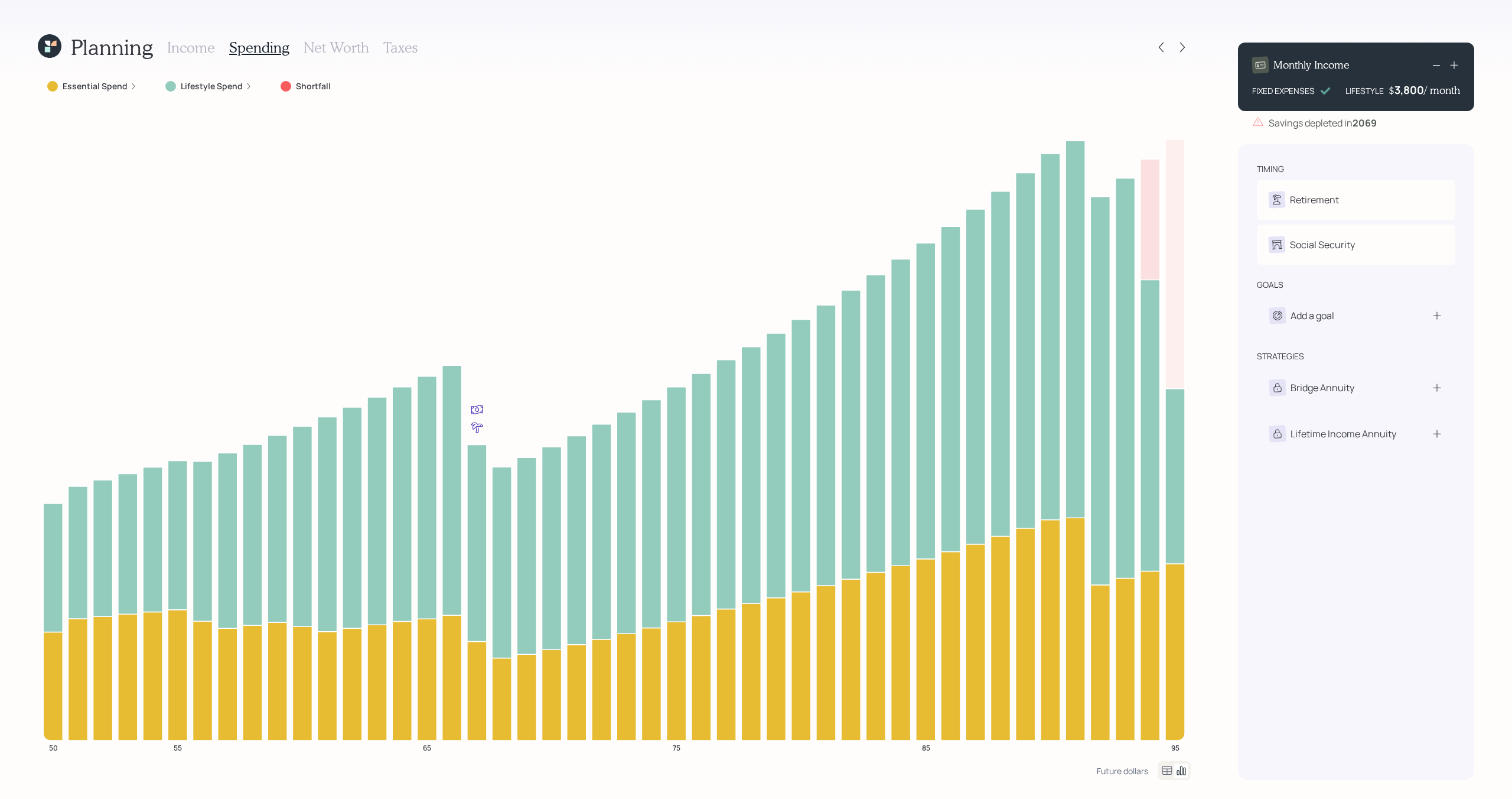
click at [208, 51] on h3 "Income" at bounding box center [191, 47] width 48 height 17
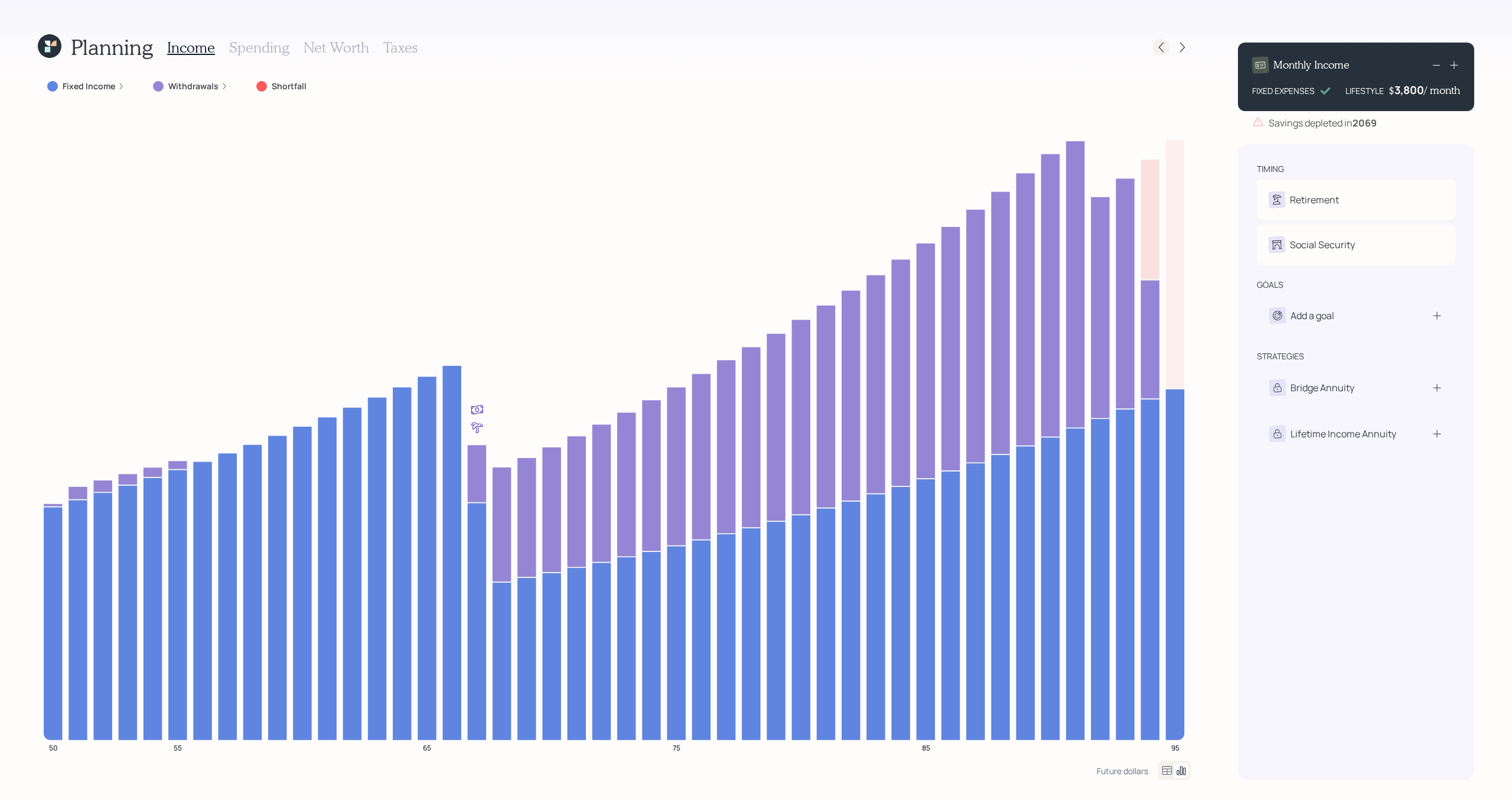
click at [1161, 51] on icon at bounding box center [1161, 47] width 12 height 12
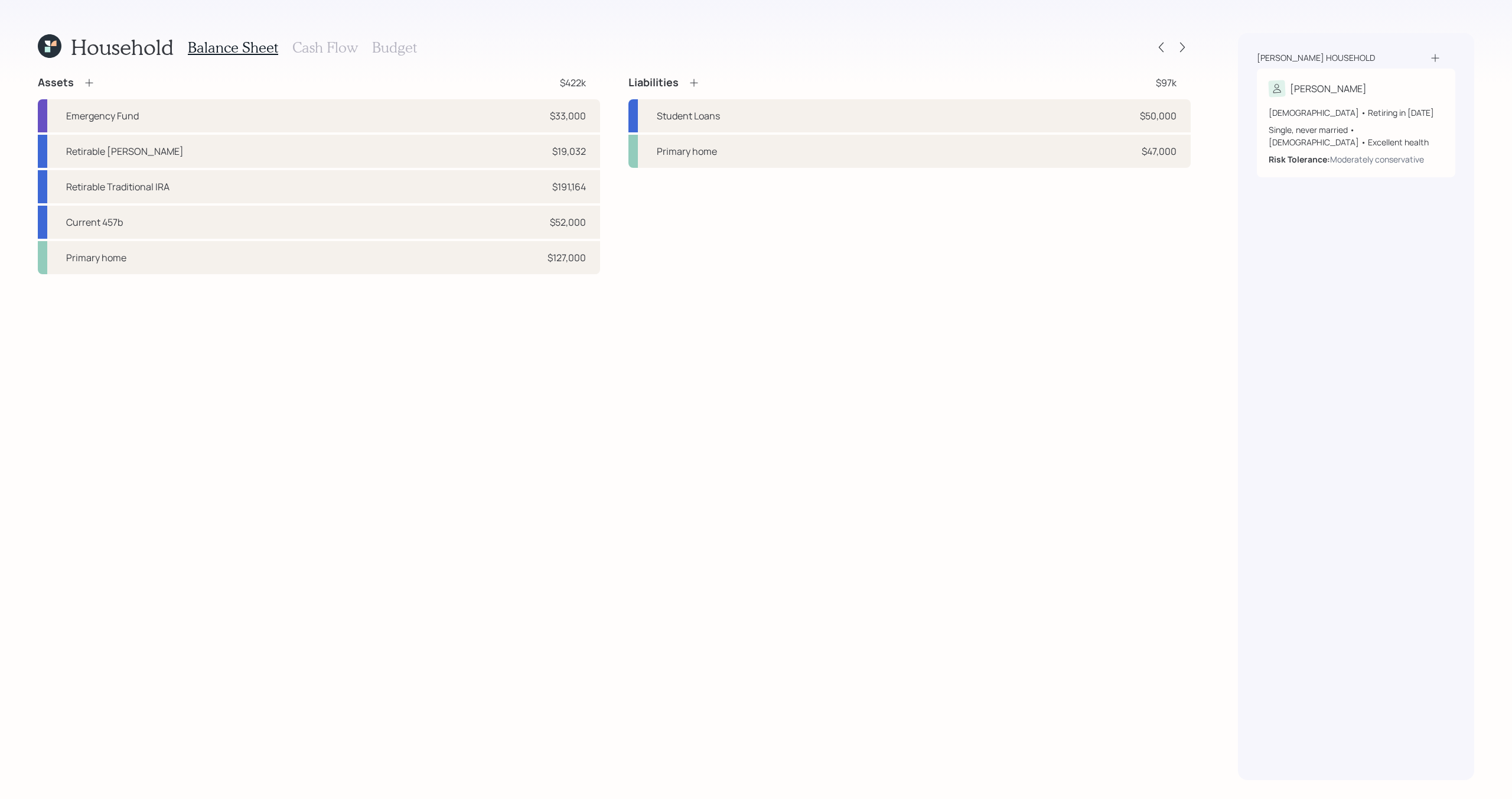
click at [33, 45] on div "Household Balance Sheet Cash Flow Budget Assets $422k Emergency Fund $33,000 Re…" at bounding box center [756, 399] width 1512 height 799
click at [39, 45] on icon at bounding box center [50, 46] width 23 height 23
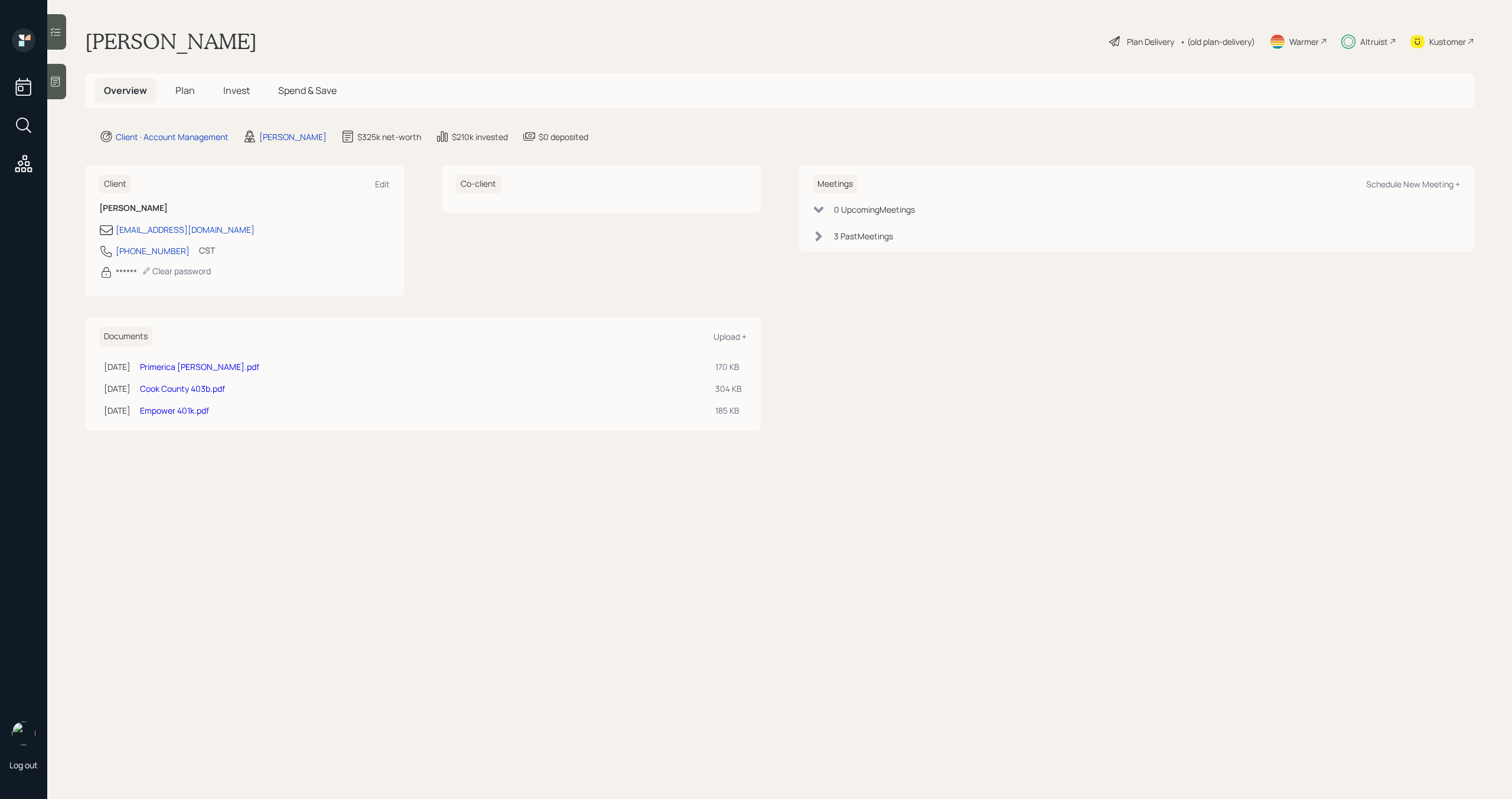
click at [1368, 44] on div "Altruist" at bounding box center [1374, 41] width 28 height 12
